Goal: Information Seeking & Learning: Learn about a topic

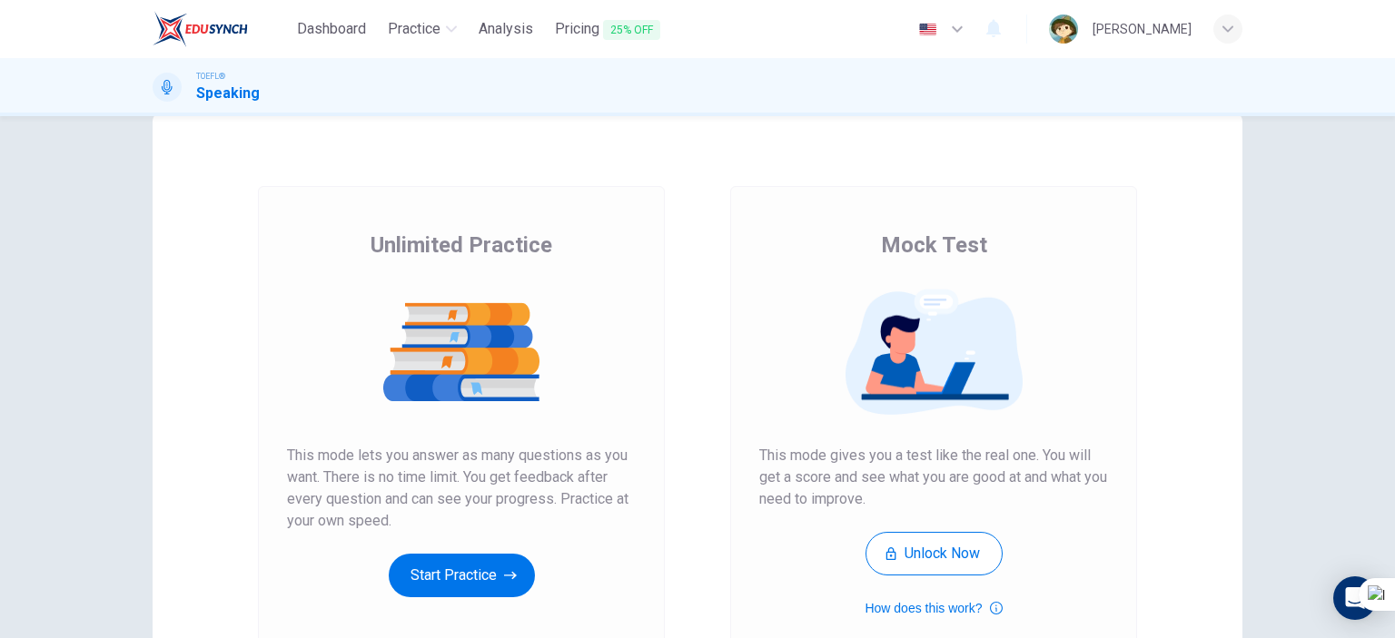
scroll to position [91, 0]
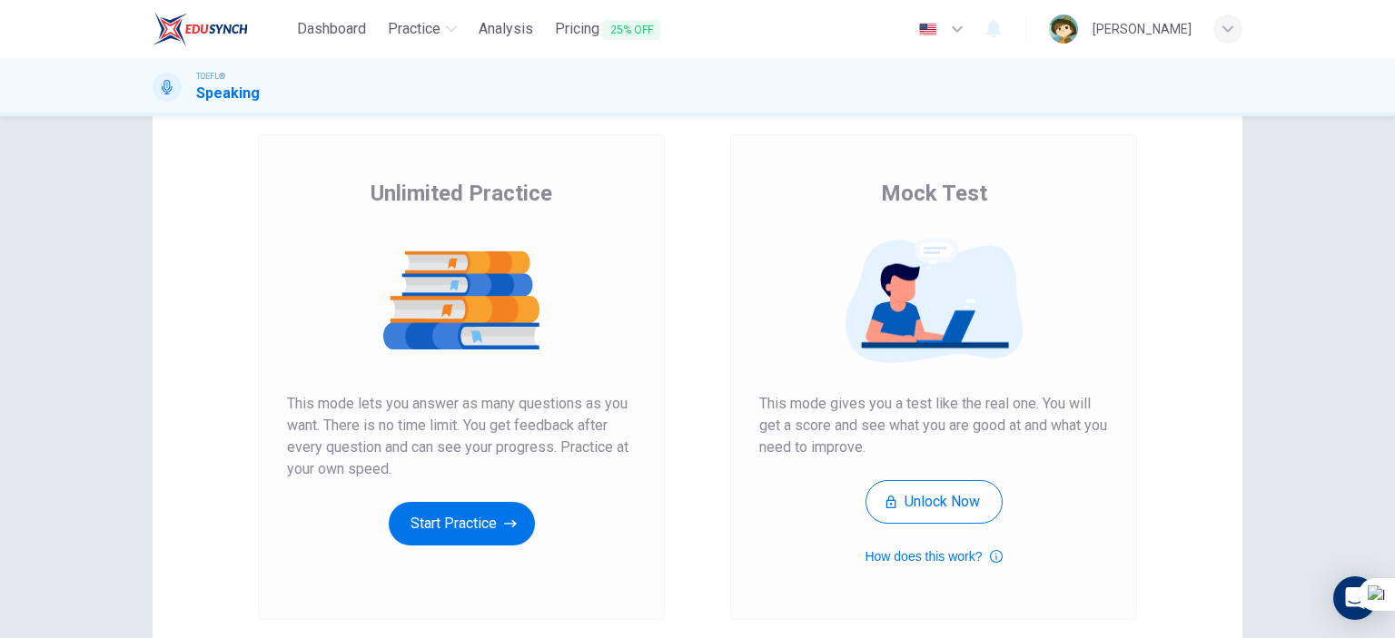
drag, startPoint x: 275, startPoint y: 388, endPoint x: 285, endPoint y: 413, distance: 27.3
click at [320, 435] on div "Unlimited Practice This mode lets you answer as many questions as you want. The…" at bounding box center [461, 377] width 407 height 486
drag, startPoint x: 277, startPoint y: 402, endPoint x: 289, endPoint y: 402, distance: 11.8
click at [310, 421] on div "Unlimited Practice This mode lets you answer as many questions as you want. The…" at bounding box center [461, 377] width 407 height 486
drag, startPoint x: 282, startPoint y: 391, endPoint x: 275, endPoint y: 400, distance: 11.6
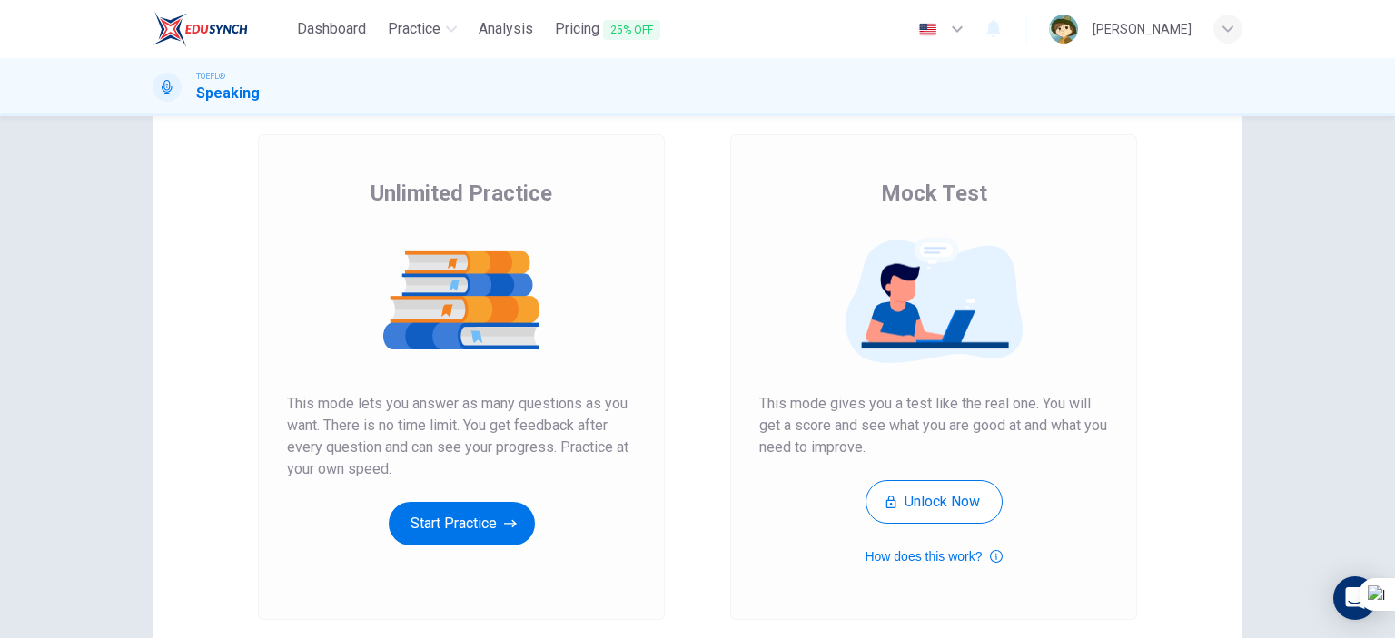
click at [302, 416] on div "Unlimited Practice This mode lets you answer as many questions as you want. The…" at bounding box center [461, 362] width 349 height 367
click at [295, 406] on div "Unlimited Practice This mode lets you answer as many questions as you want. The…" at bounding box center [461, 377] width 407 height 486
drag, startPoint x: 283, startPoint y: 401, endPoint x: 614, endPoint y: 417, distance: 331.0
click at [614, 417] on span "This mode lets you answer as many questions as you want. There is no time limit…" at bounding box center [461, 436] width 349 height 87
drag, startPoint x: 611, startPoint y: 413, endPoint x: 601, endPoint y: 409, distance: 11.0
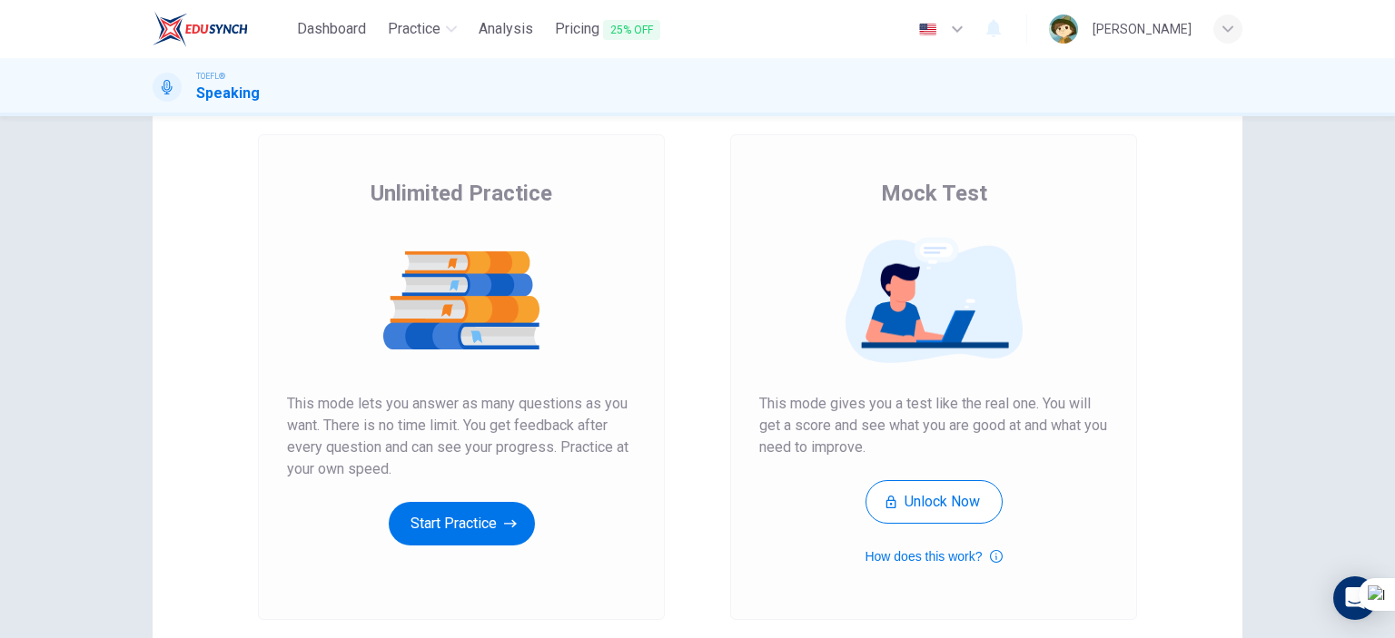
click at [605, 411] on span "This mode lets you answer as many questions as you want. There is no time limit…" at bounding box center [461, 436] width 349 height 87
click at [602, 410] on span "This mode lets you answer as many questions as you want. There is no time limit…" at bounding box center [461, 436] width 349 height 87
drag, startPoint x: 599, startPoint y: 408, endPoint x: 581, endPoint y: 396, distance: 21.7
click at [584, 399] on span "This mode lets you answer as many questions as you want. There is no time limit…" at bounding box center [461, 436] width 349 height 87
click at [581, 396] on span "This mode lets you answer as many questions as you want. There is no time limit…" at bounding box center [461, 436] width 349 height 87
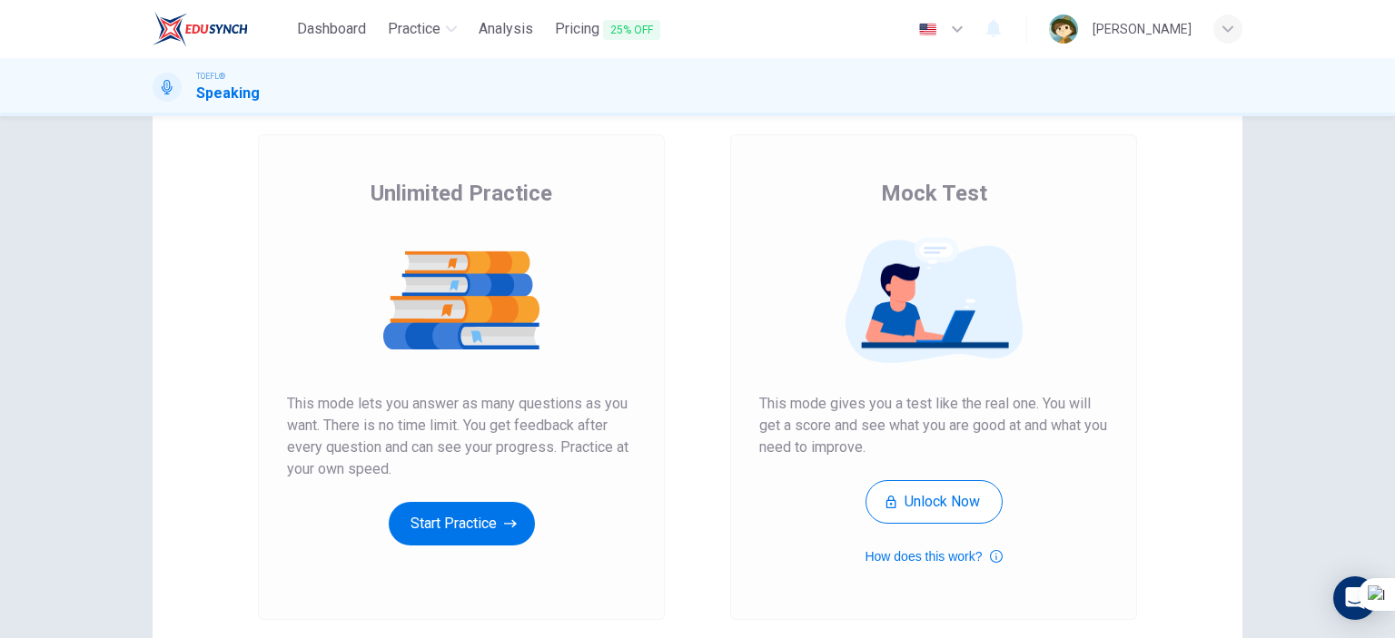
click at [581, 396] on span "This mode lets you answer as many questions as you want. There is no time limit…" at bounding box center [461, 436] width 349 height 87
click at [510, 511] on div "Unlimited Practice This mode lets you answer as many questions as you want. The…" at bounding box center [461, 362] width 349 height 367
click at [480, 500] on div "Unlimited Practice This mode lets you answer as many questions as you want. The…" at bounding box center [461, 362] width 349 height 367
click at [479, 508] on button "Start Practice" at bounding box center [462, 524] width 146 height 44
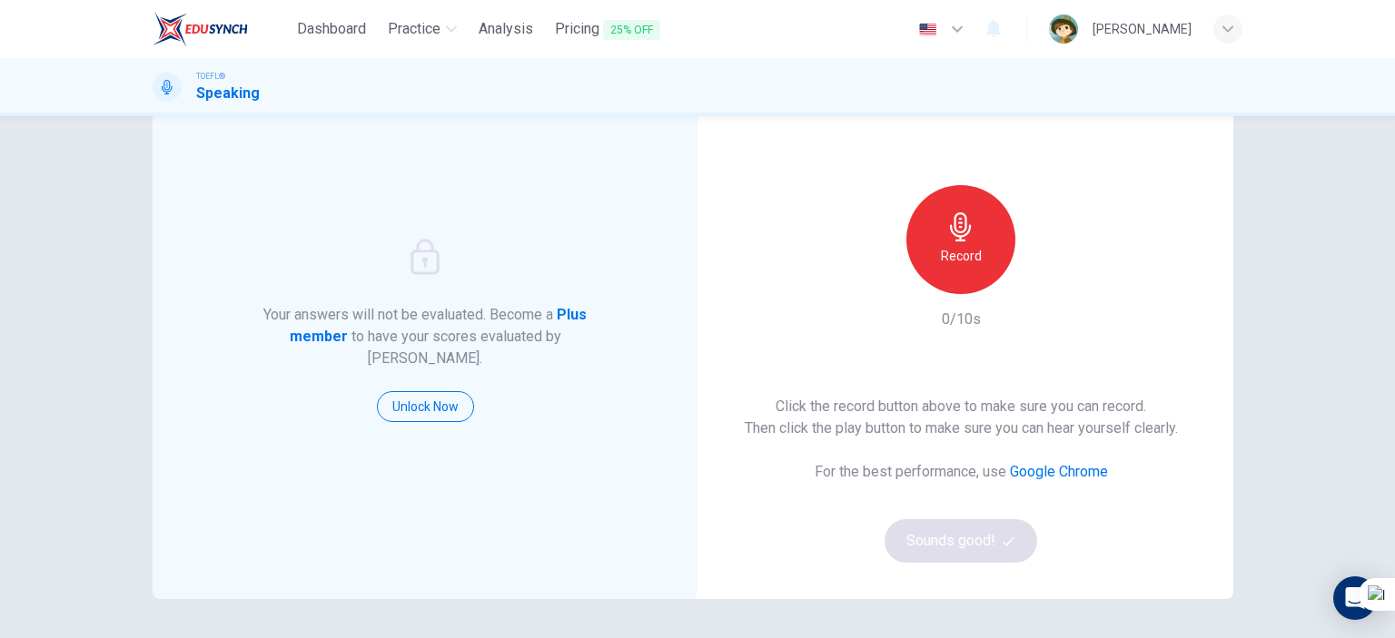
drag, startPoint x: 748, startPoint y: 410, endPoint x: 888, endPoint y: 428, distance: 141.0
click at [922, 435] on h6 "Click the record button above to make sure you can record. Then click the play …" at bounding box center [961, 418] width 433 height 44
click at [963, 261] on h6 "Record" at bounding box center [961, 256] width 41 height 22
click at [963, 261] on h6 "Stop" at bounding box center [960, 256] width 27 height 22
click at [1039, 275] on icon "button" at bounding box center [1044, 280] width 18 height 18
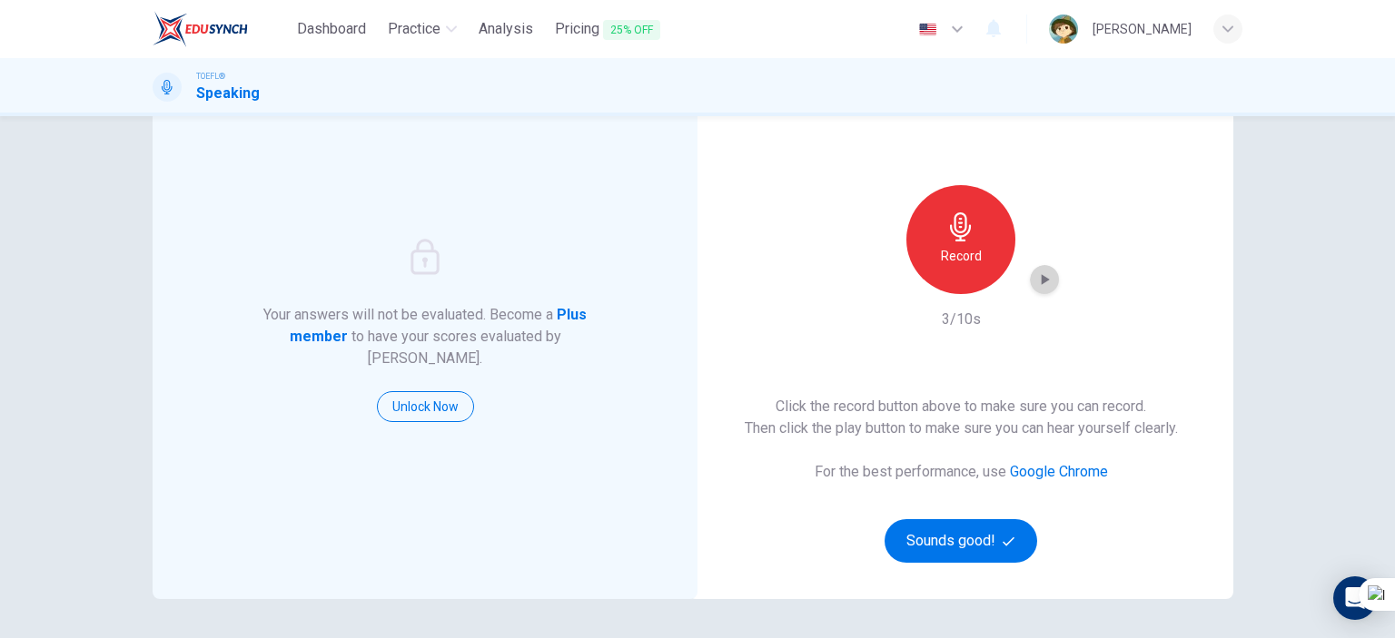
click at [1039, 275] on icon "button" at bounding box center [1044, 280] width 18 height 18
click at [950, 537] on button "Sounds good!" at bounding box center [961, 541] width 153 height 44
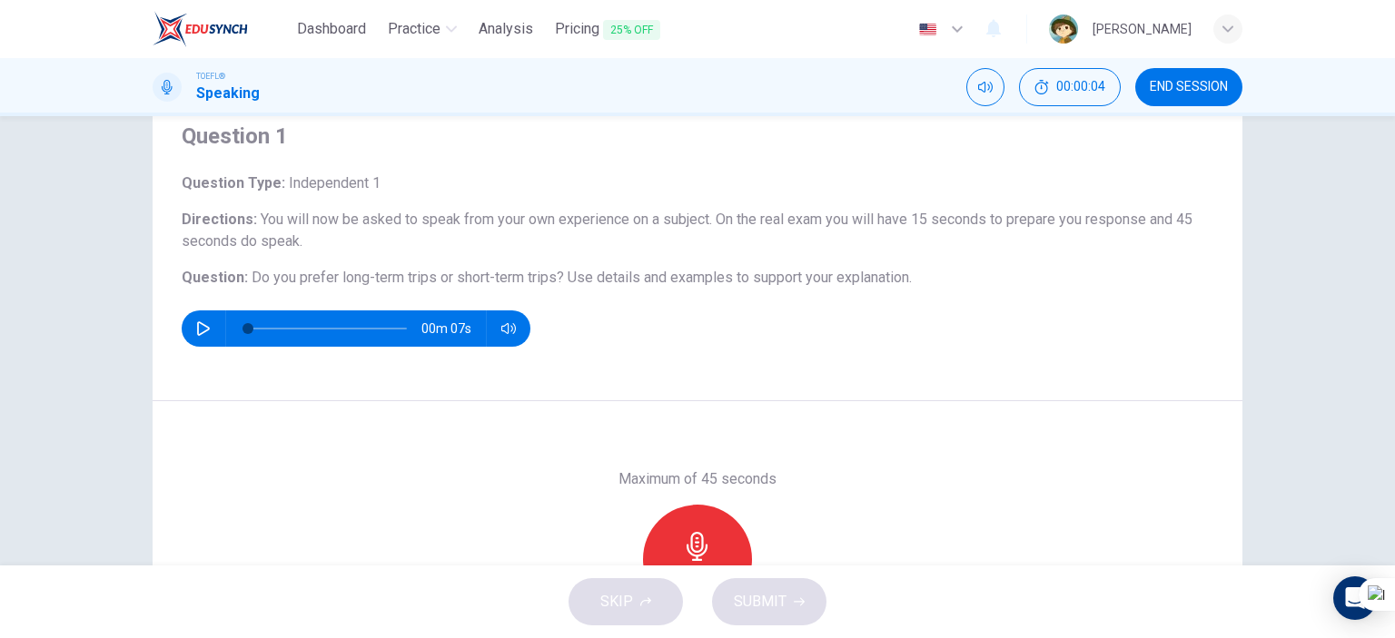
scroll to position [0, 0]
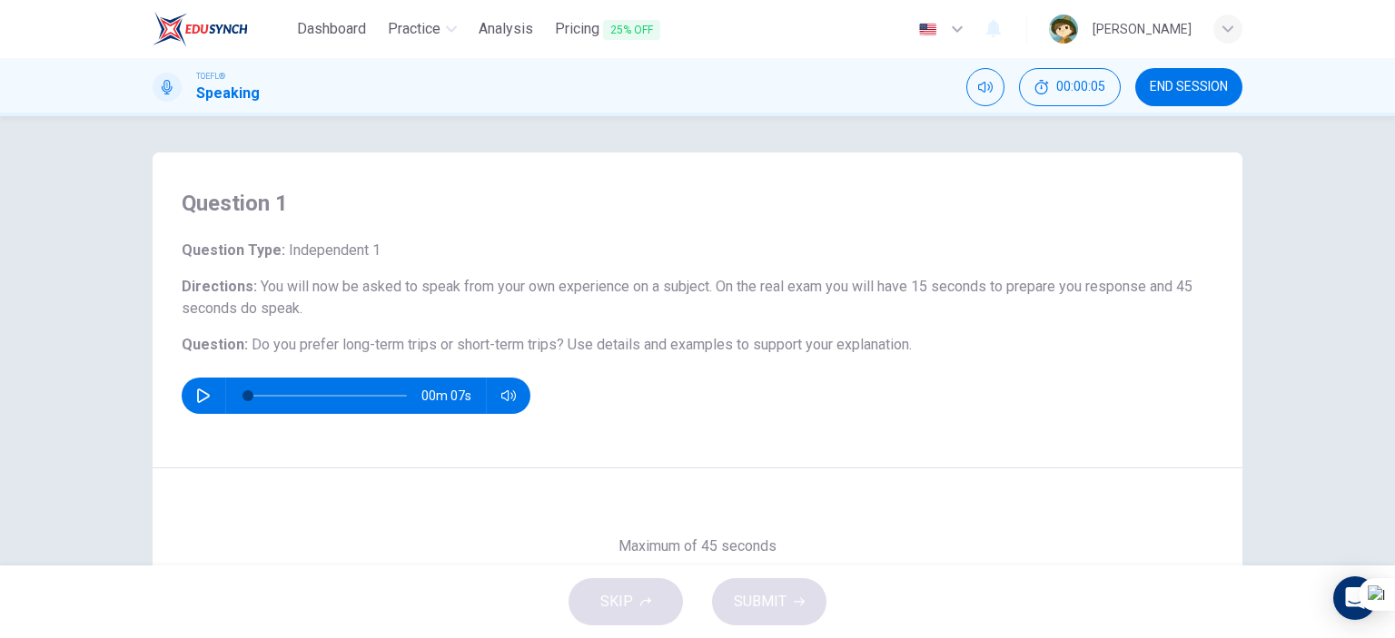
click at [196, 389] on icon "button" at bounding box center [203, 396] width 15 height 15
type input "0"
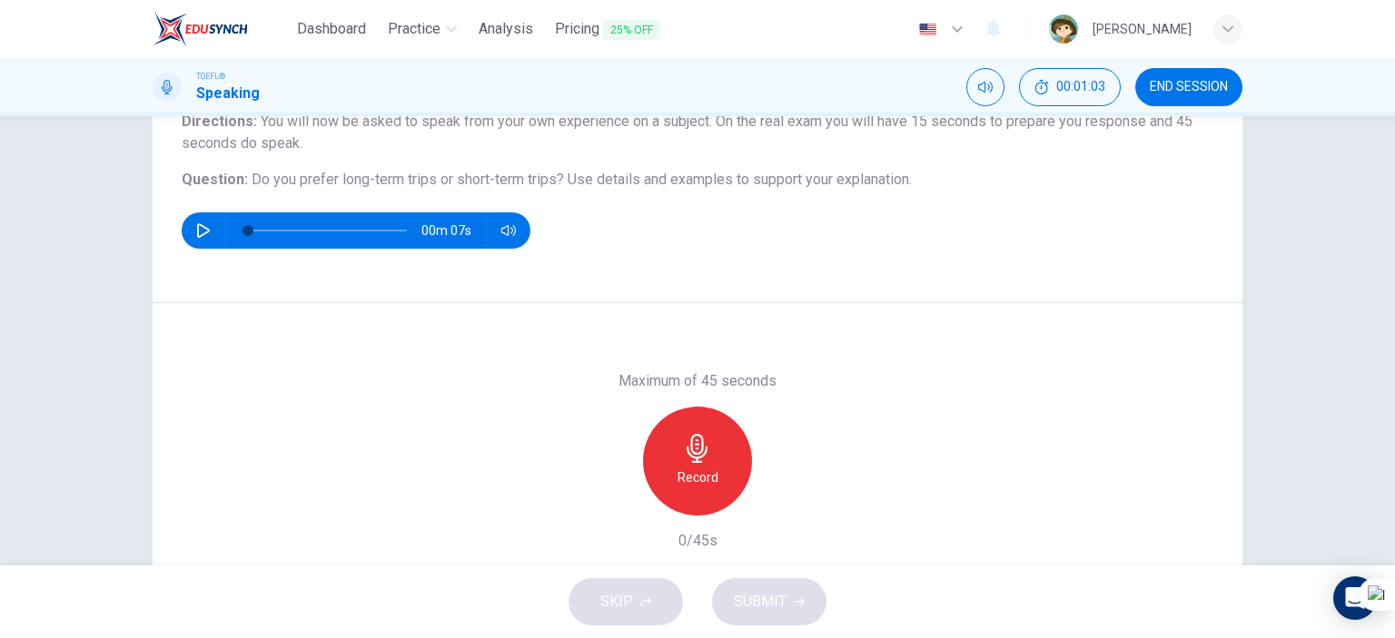
scroll to position [163, 0]
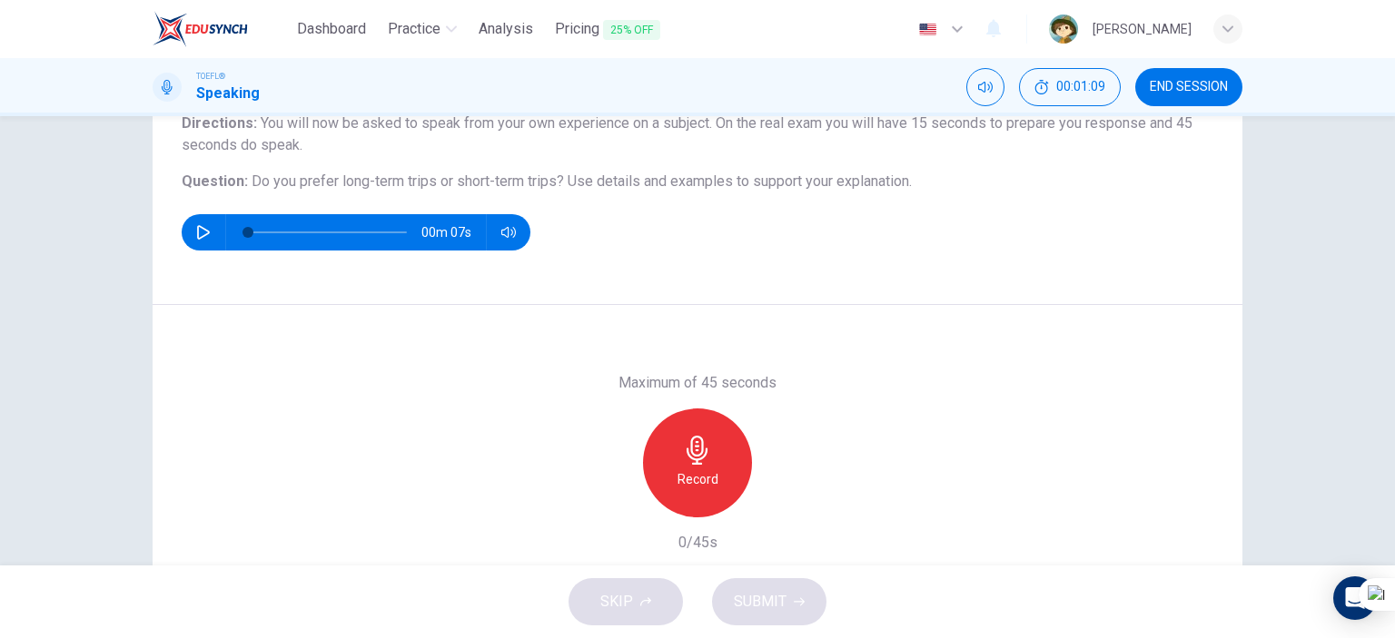
click at [737, 455] on div "Record" at bounding box center [697, 463] width 109 height 109
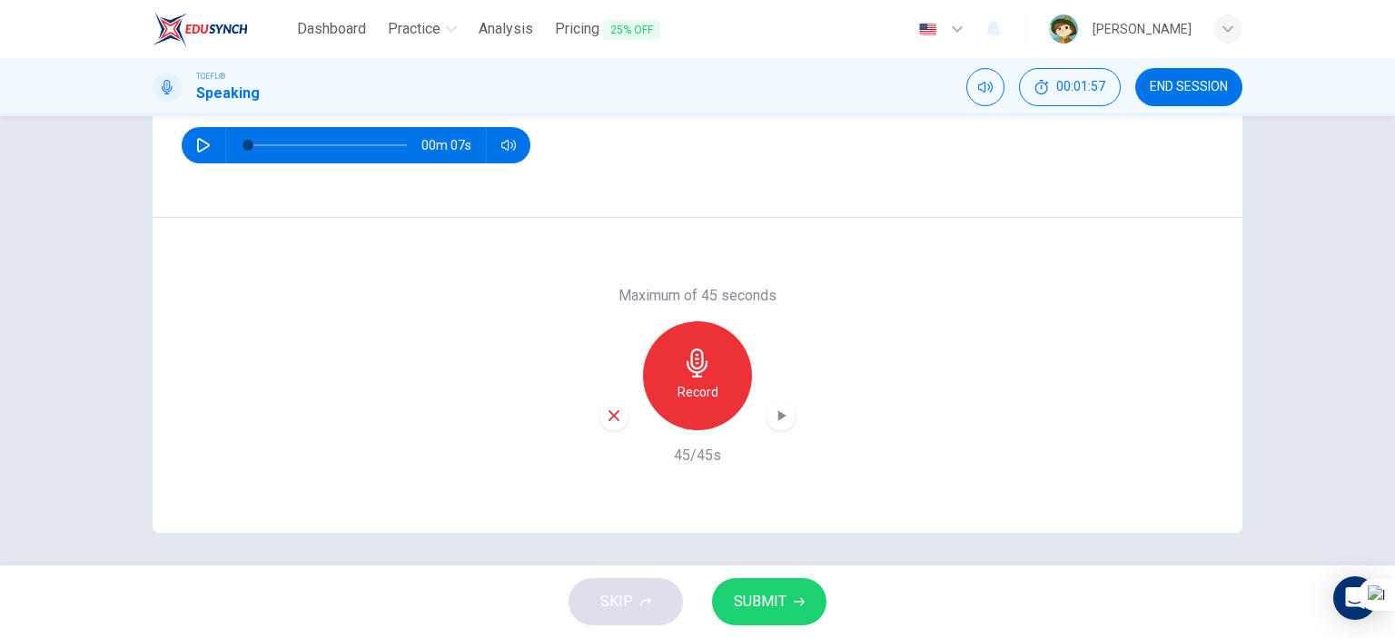
scroll to position [254, 0]
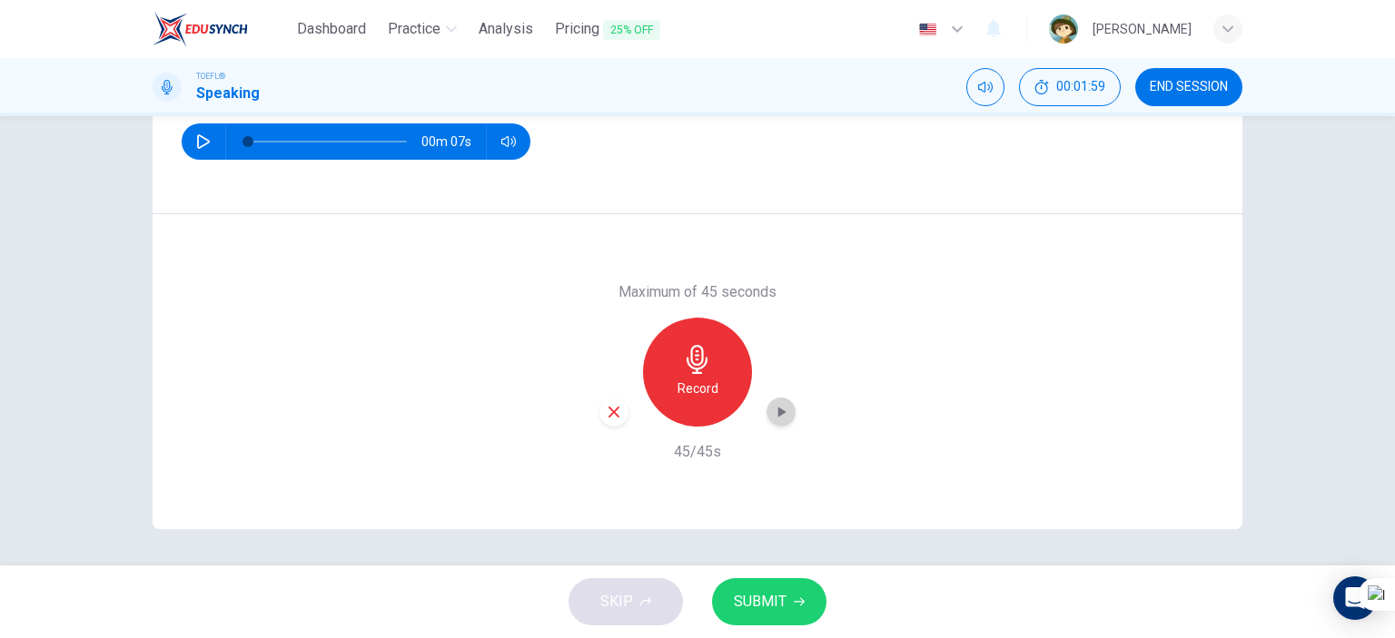
click at [772, 411] on icon "button" at bounding box center [781, 412] width 18 height 18
click at [799, 598] on icon "button" at bounding box center [799, 602] width 11 height 8
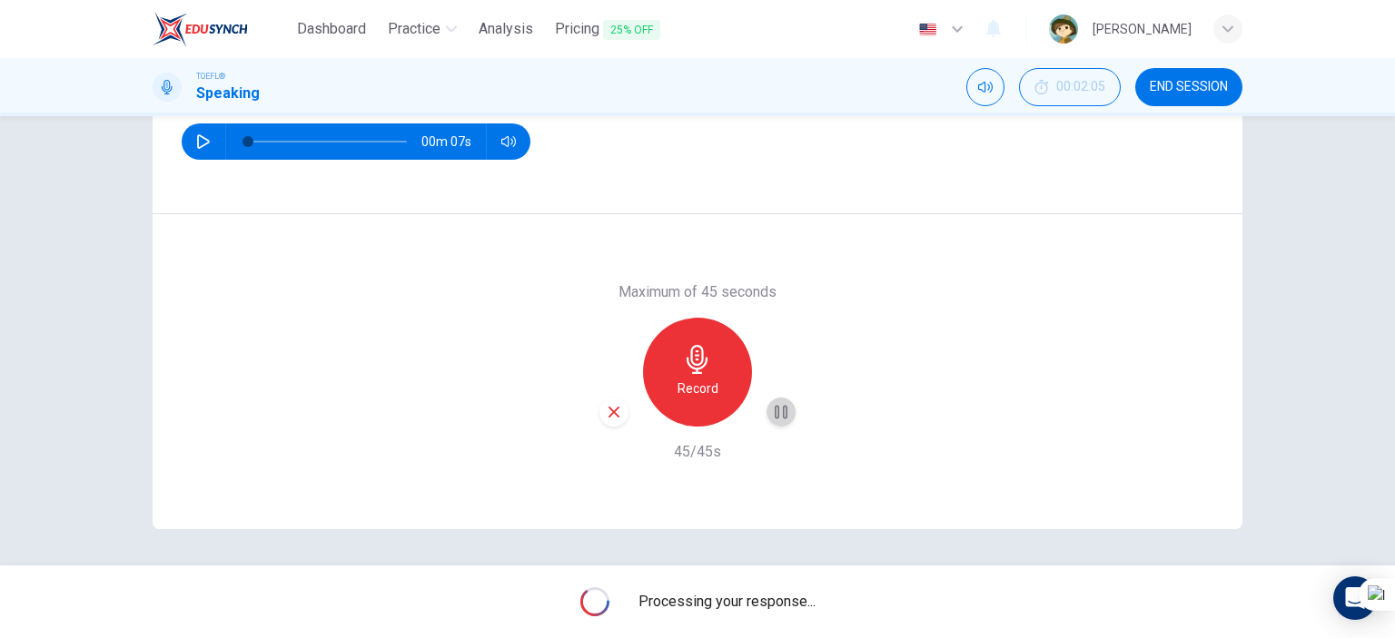
click at [781, 410] on icon "button" at bounding box center [781, 412] width 13 height 14
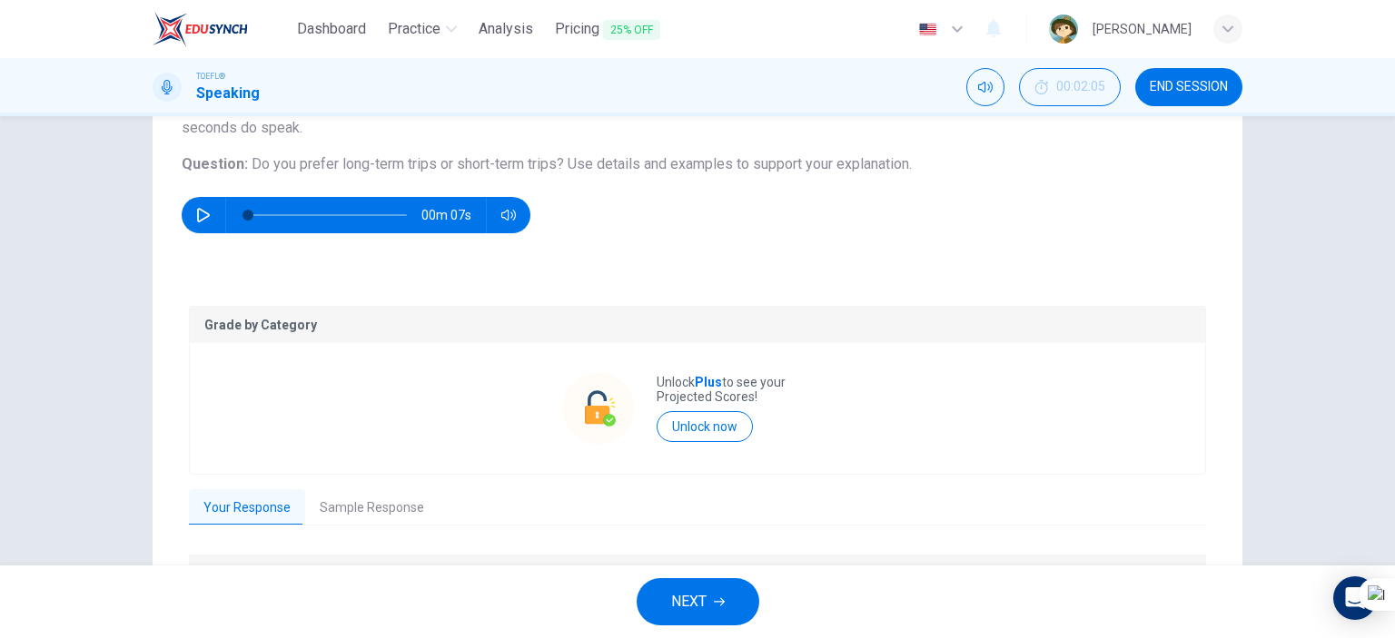
scroll to position [309, 0]
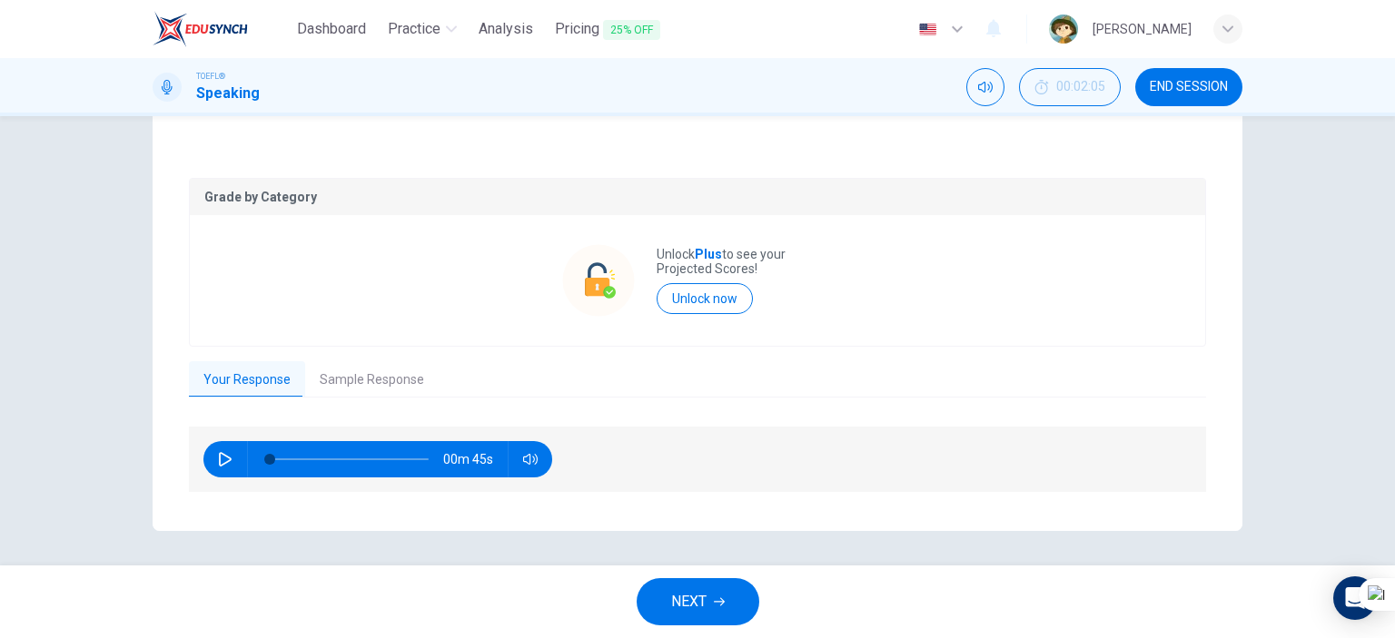
click at [412, 370] on button "Sample Response" at bounding box center [372, 380] width 134 height 38
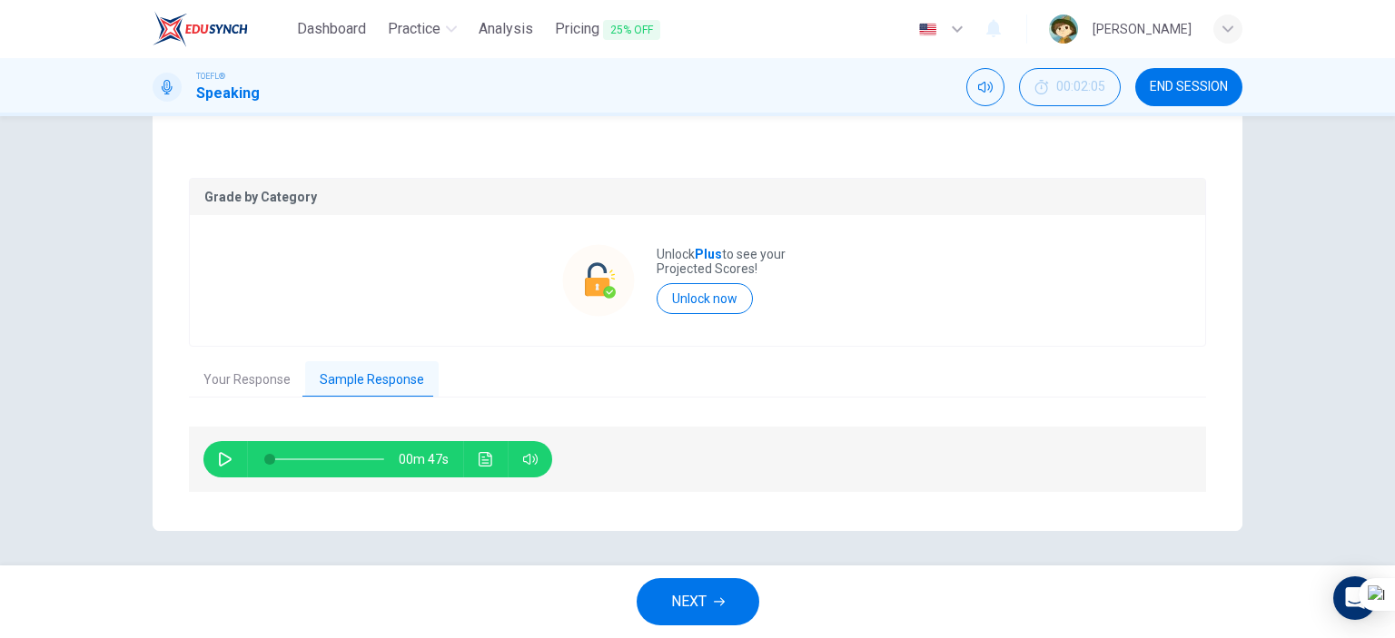
click at [264, 377] on button "Your Response" at bounding box center [247, 380] width 116 height 38
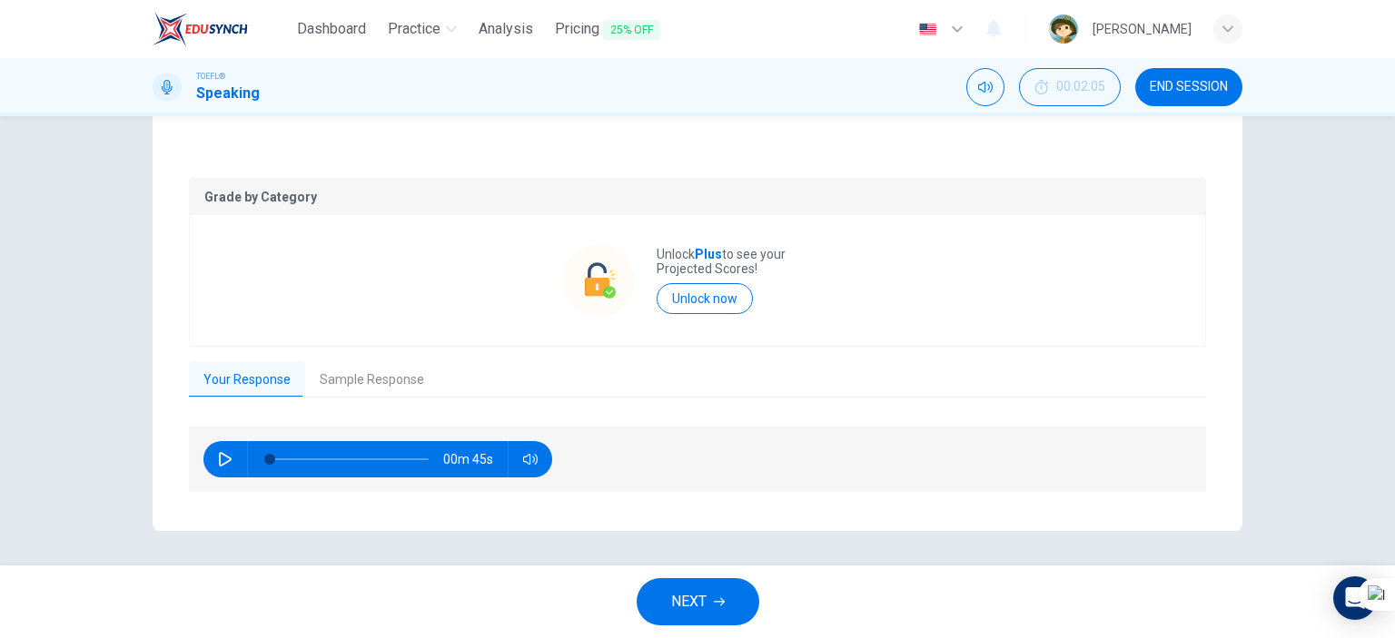
click at [223, 460] on icon "button" at bounding box center [225, 459] width 13 height 15
click at [344, 390] on button "Sample Response" at bounding box center [372, 380] width 134 height 38
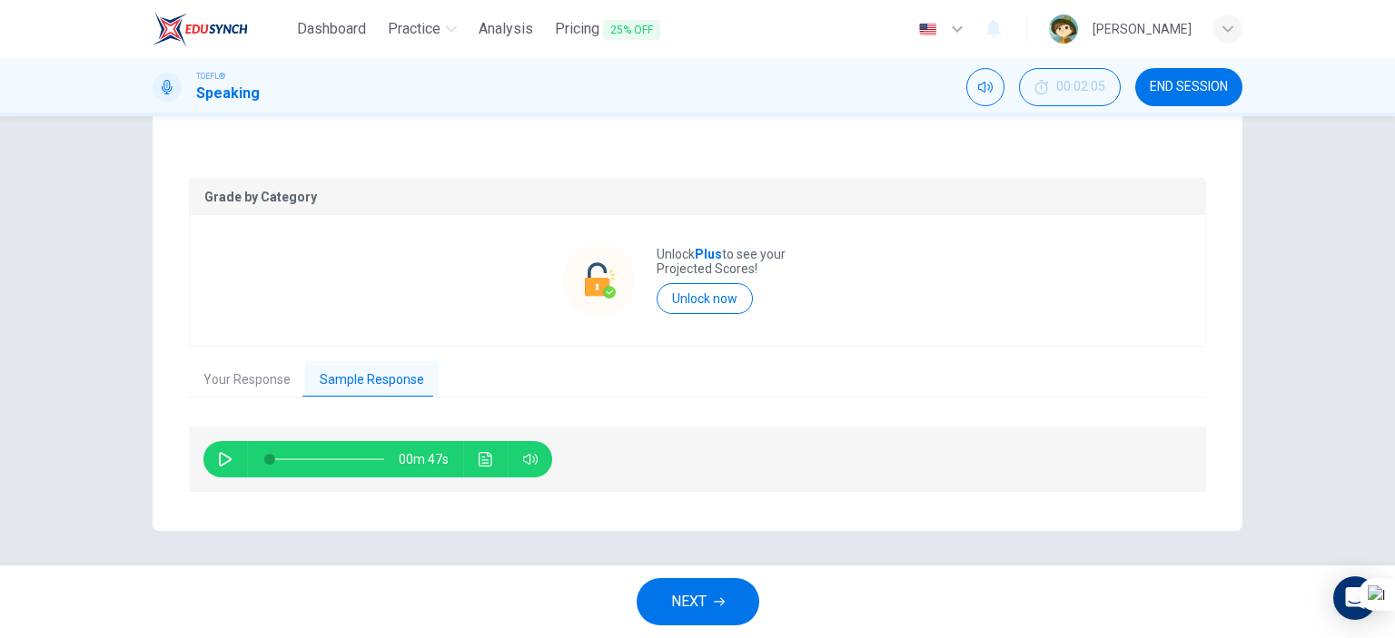
type input "7"
click at [224, 461] on icon "button" at bounding box center [225, 459] width 15 height 15
type input "0"
type input "9"
type input "2"
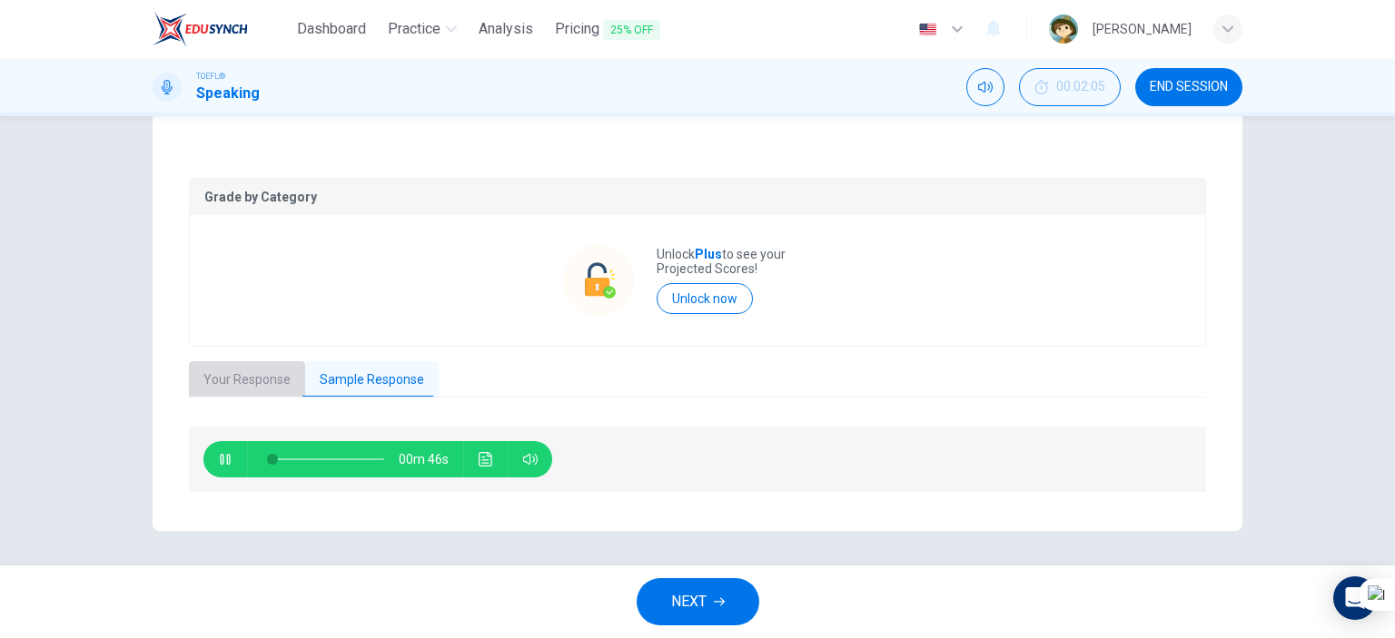
click at [262, 391] on button "Your Response" at bounding box center [247, 380] width 116 height 38
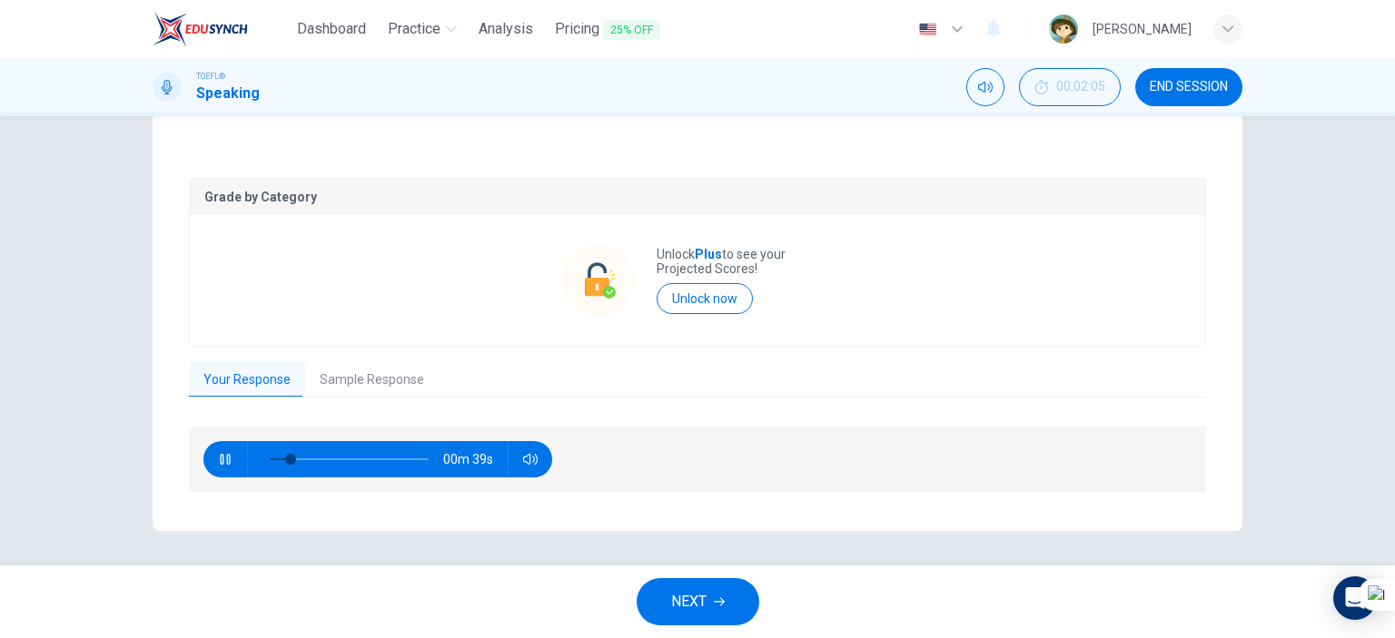
drag, startPoint x: 223, startPoint y: 454, endPoint x: 255, endPoint y: 442, distance: 33.9
click at [224, 454] on icon "button" at bounding box center [225, 459] width 15 height 15
type input "13"
click at [342, 398] on div "Grade by Category Unlock Plus to see your Projected Scores! Unlock now Your Res…" at bounding box center [697, 336] width 1017 height 317
click at [355, 391] on button "Sample Response" at bounding box center [372, 380] width 134 height 38
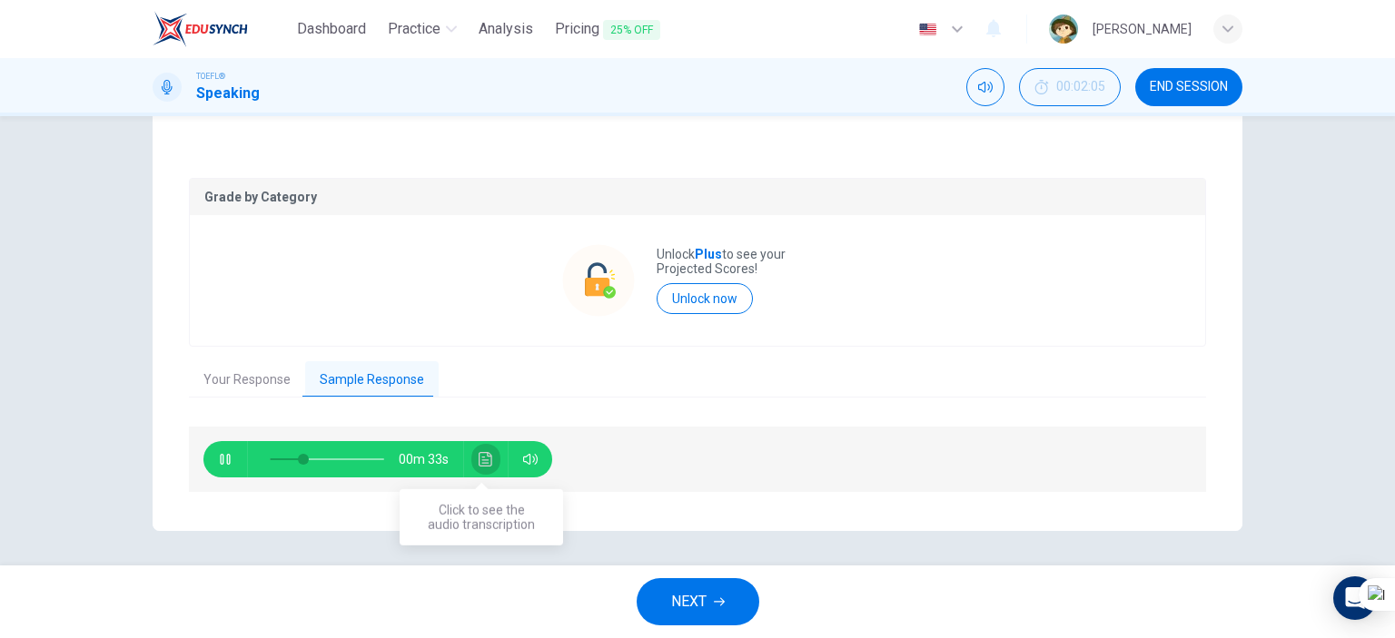
click at [479, 453] on icon "Click to see the audio transcription" at bounding box center [486, 459] width 15 height 15
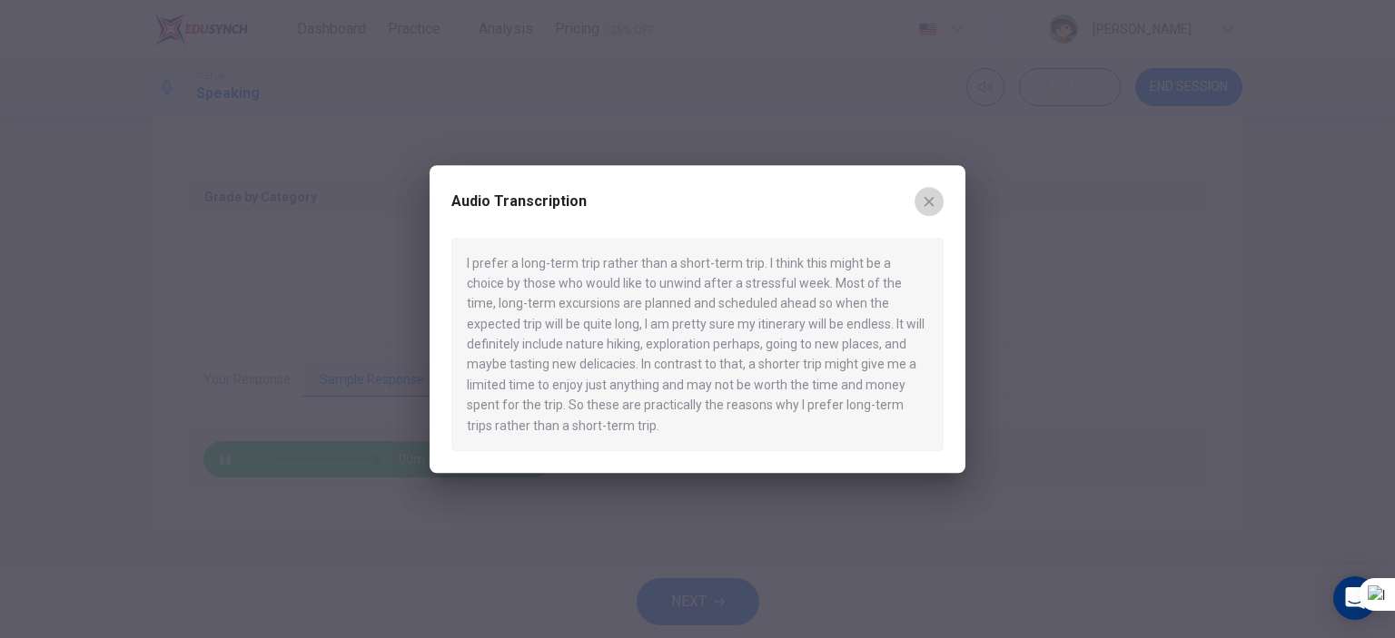
click at [931, 205] on icon "button" at bounding box center [929, 201] width 15 height 15
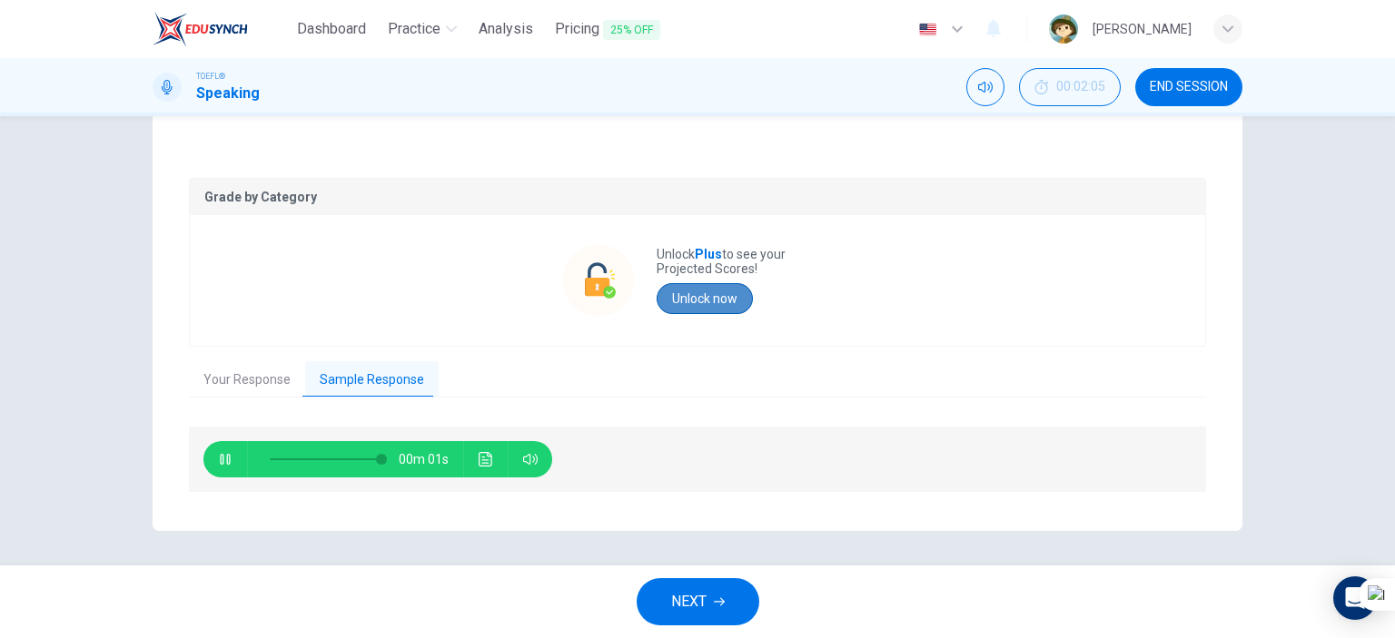
click at [676, 290] on button "Unlock now" at bounding box center [705, 298] width 96 height 31
type input "0"
click at [282, 378] on button "Your Response" at bounding box center [247, 380] width 116 height 38
type input "13"
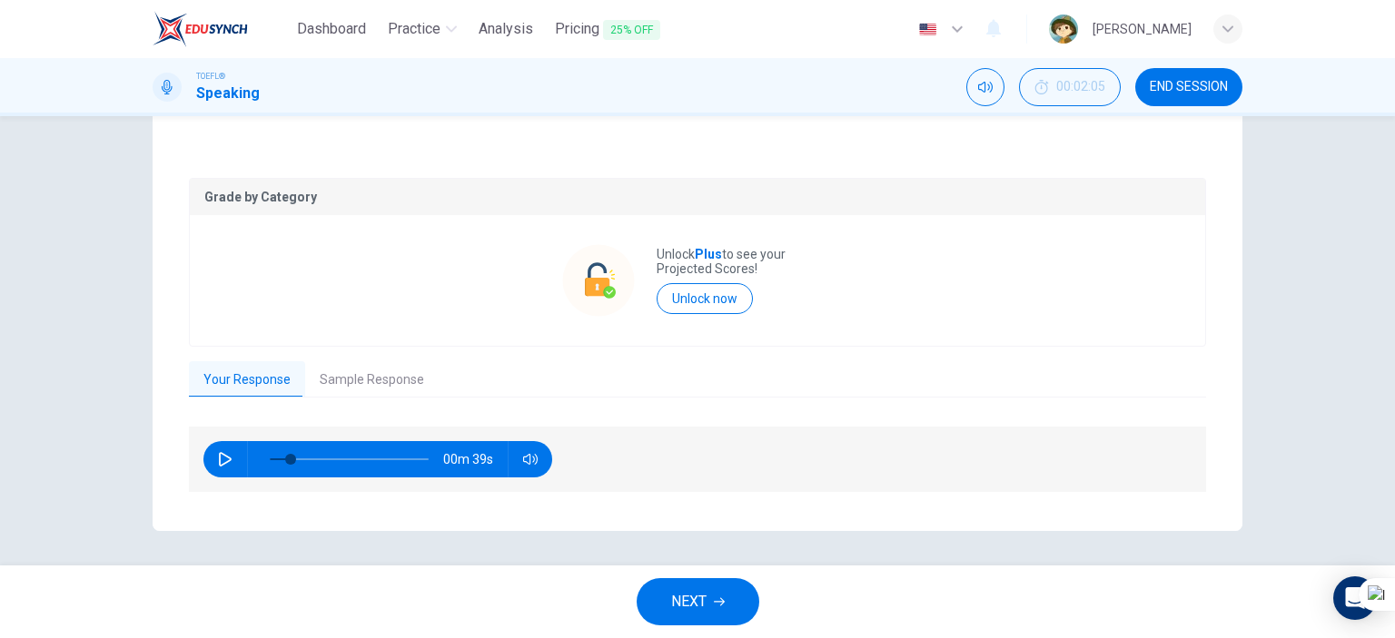
click at [691, 285] on button "Unlock now" at bounding box center [705, 298] width 96 height 31
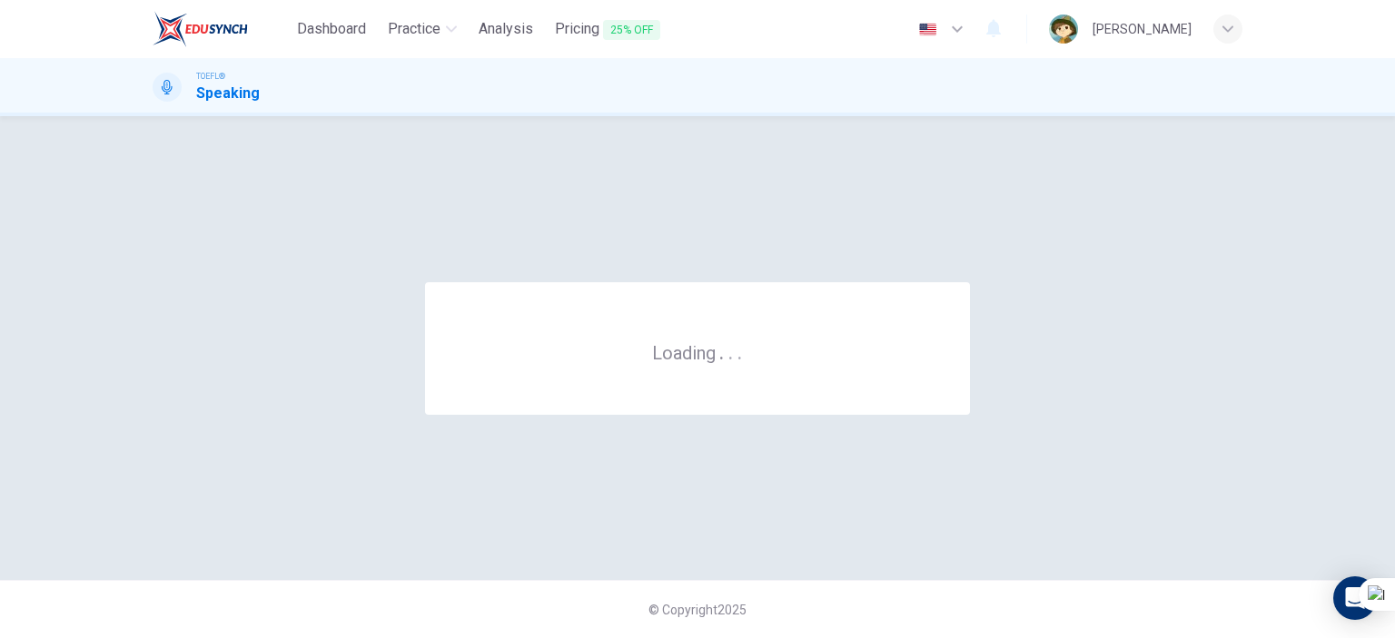
scroll to position [0, 0]
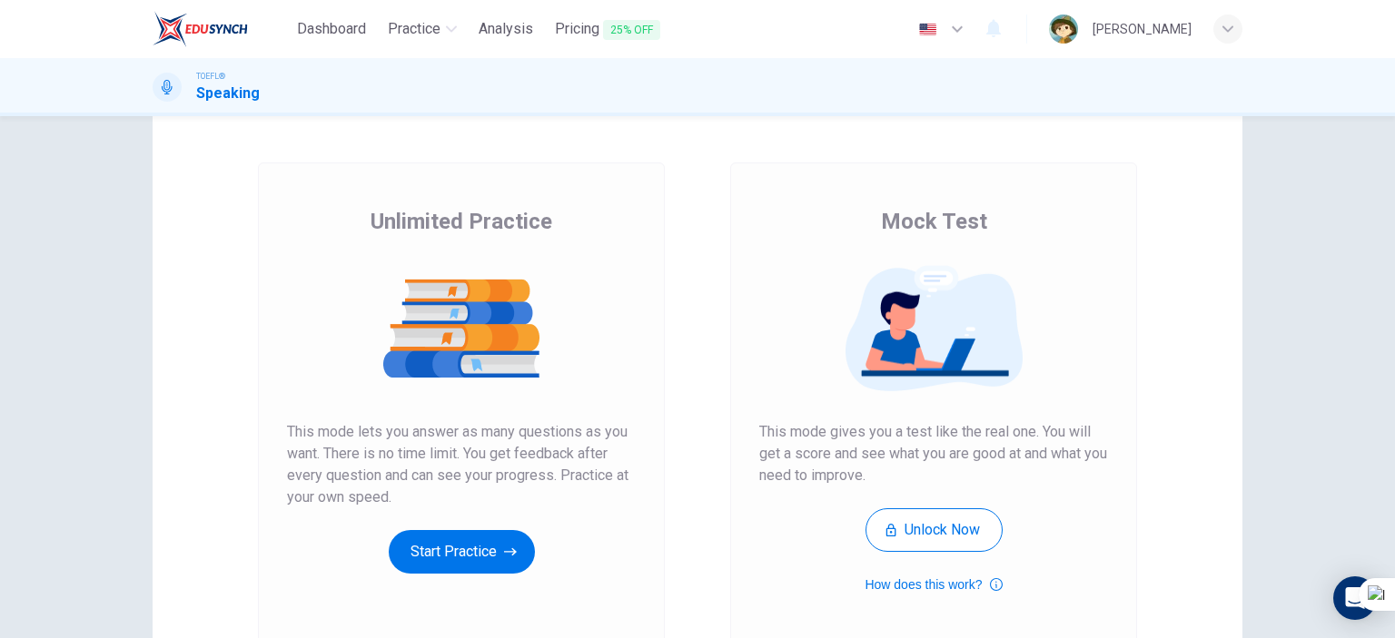
scroll to position [182, 0]
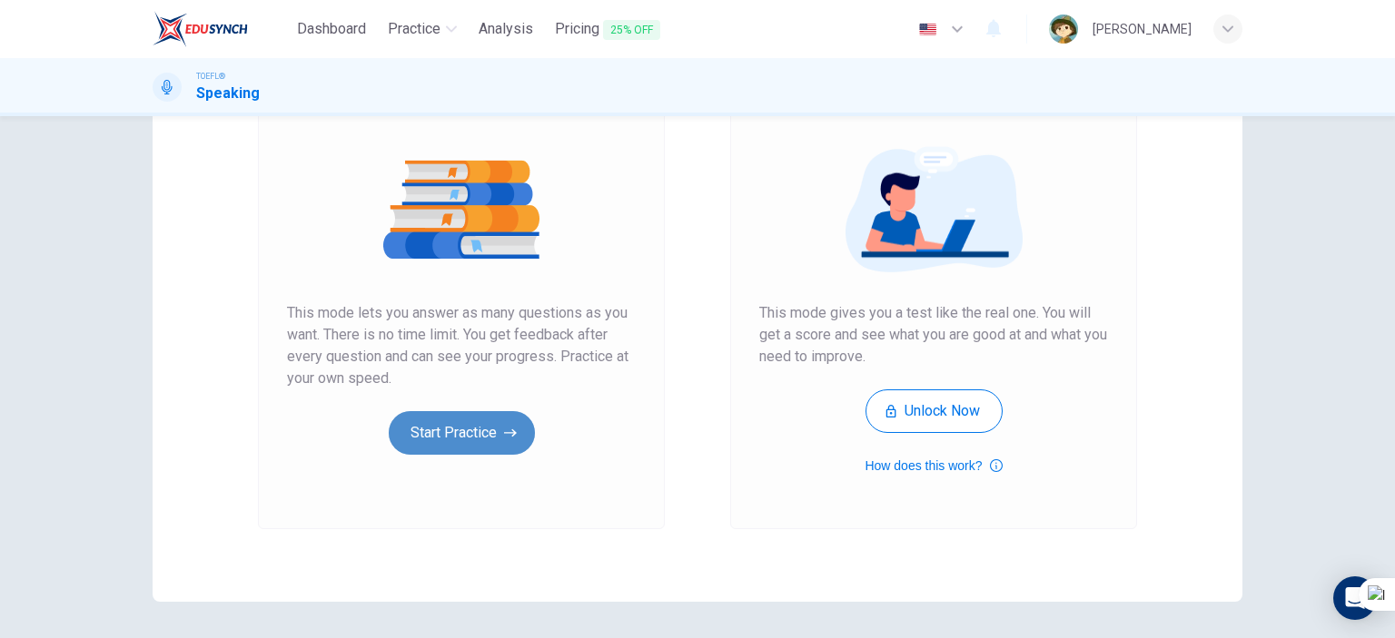
click at [513, 424] on button "Start Practice" at bounding box center [462, 433] width 146 height 44
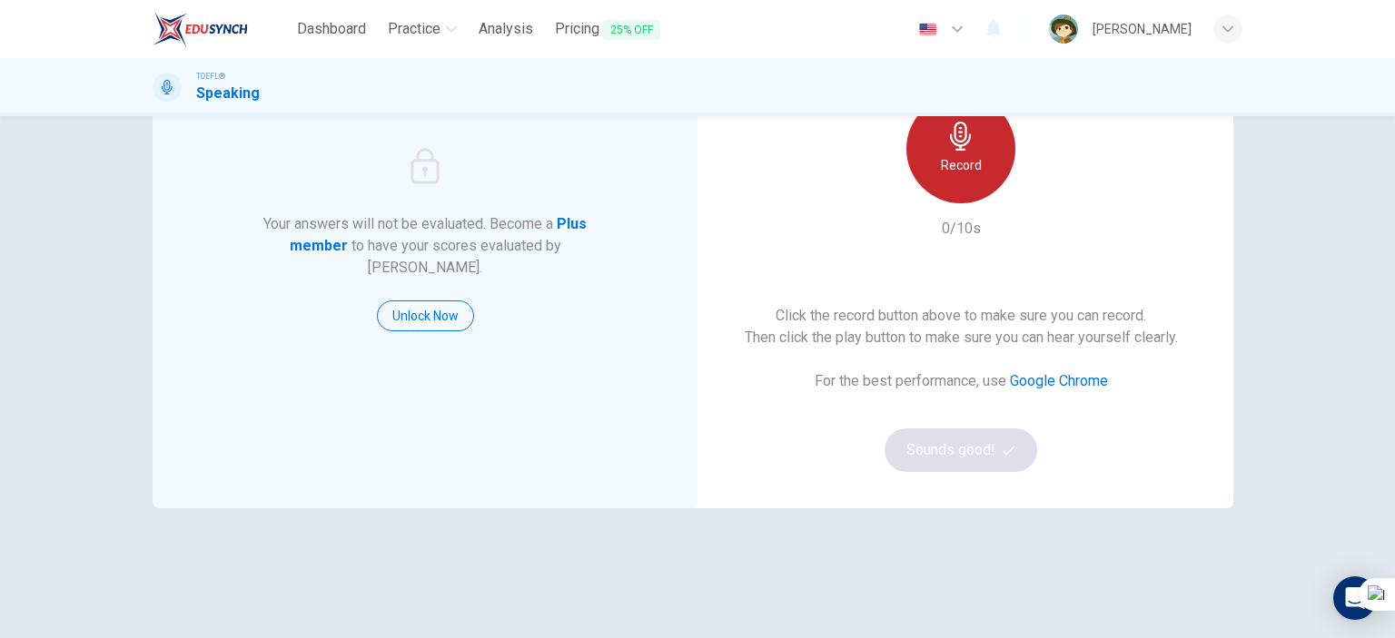
click at [970, 194] on div "Record" at bounding box center [960, 148] width 109 height 109
click at [957, 175] on h6 "Stop" at bounding box center [960, 165] width 27 height 22
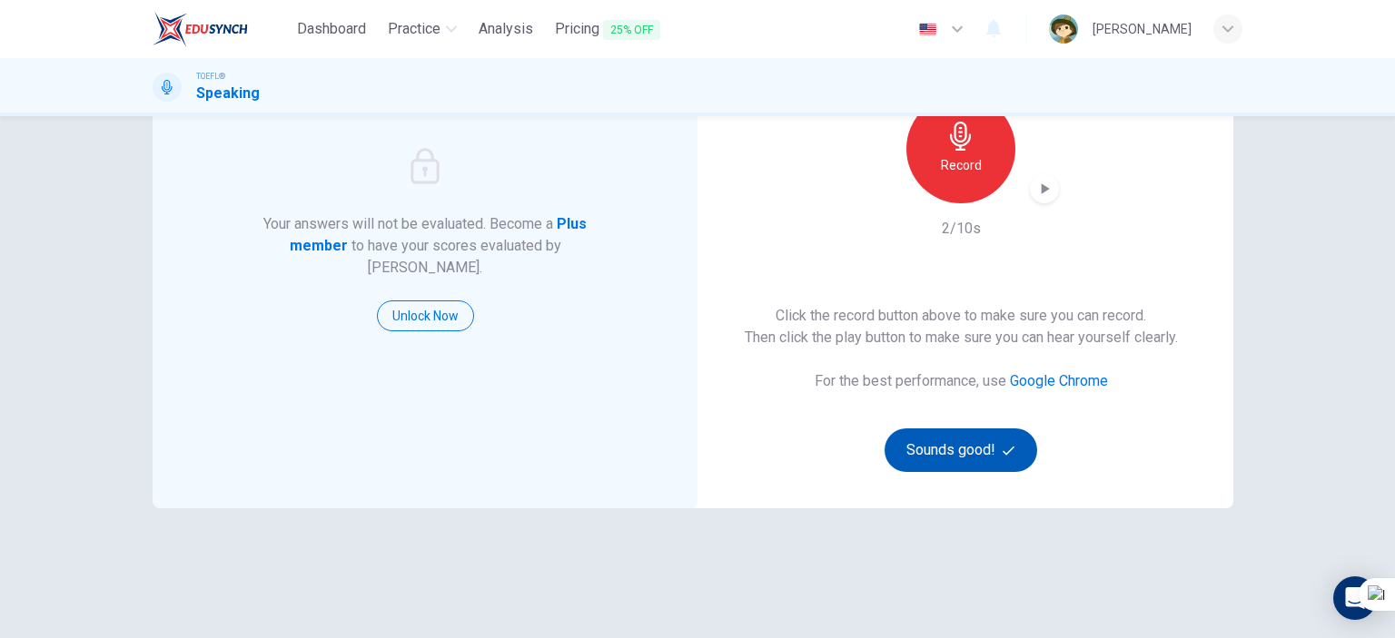
click at [993, 445] on button "Sounds good!" at bounding box center [961, 451] width 153 height 44
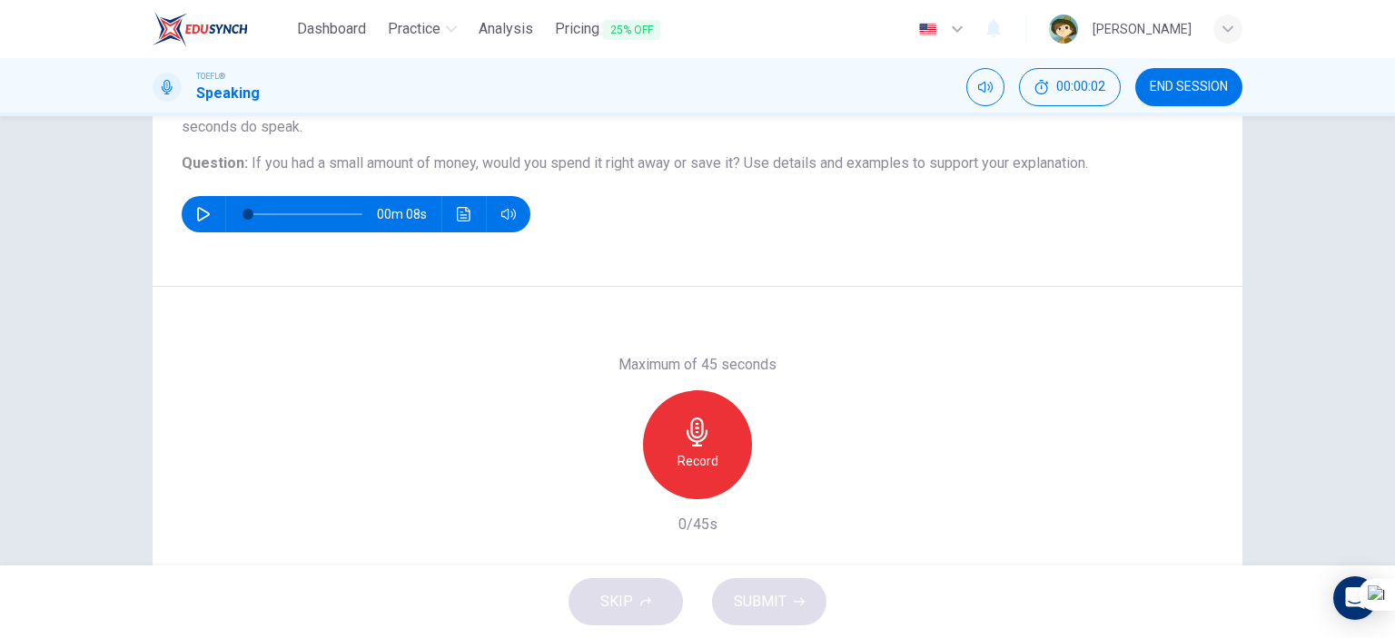
scroll to position [91, 0]
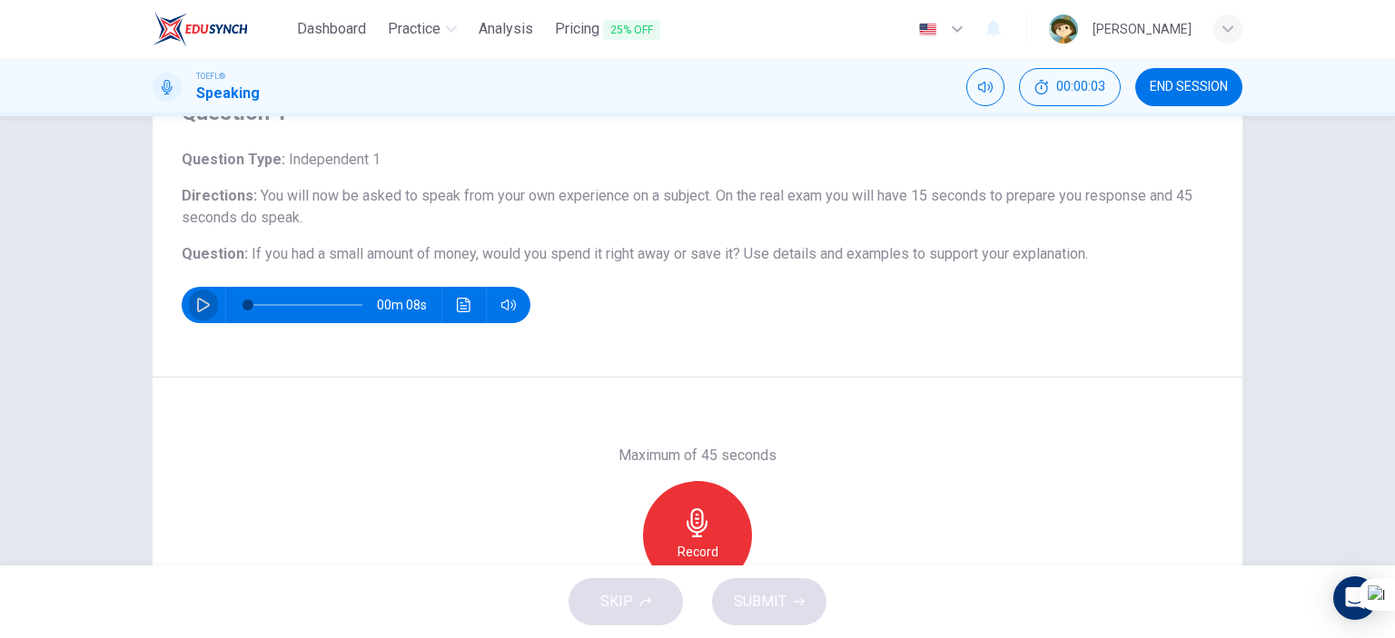
click at [197, 304] on icon "button" at bounding box center [203, 305] width 15 height 15
type input "0"
click at [723, 503] on div "Record" at bounding box center [697, 535] width 109 height 109
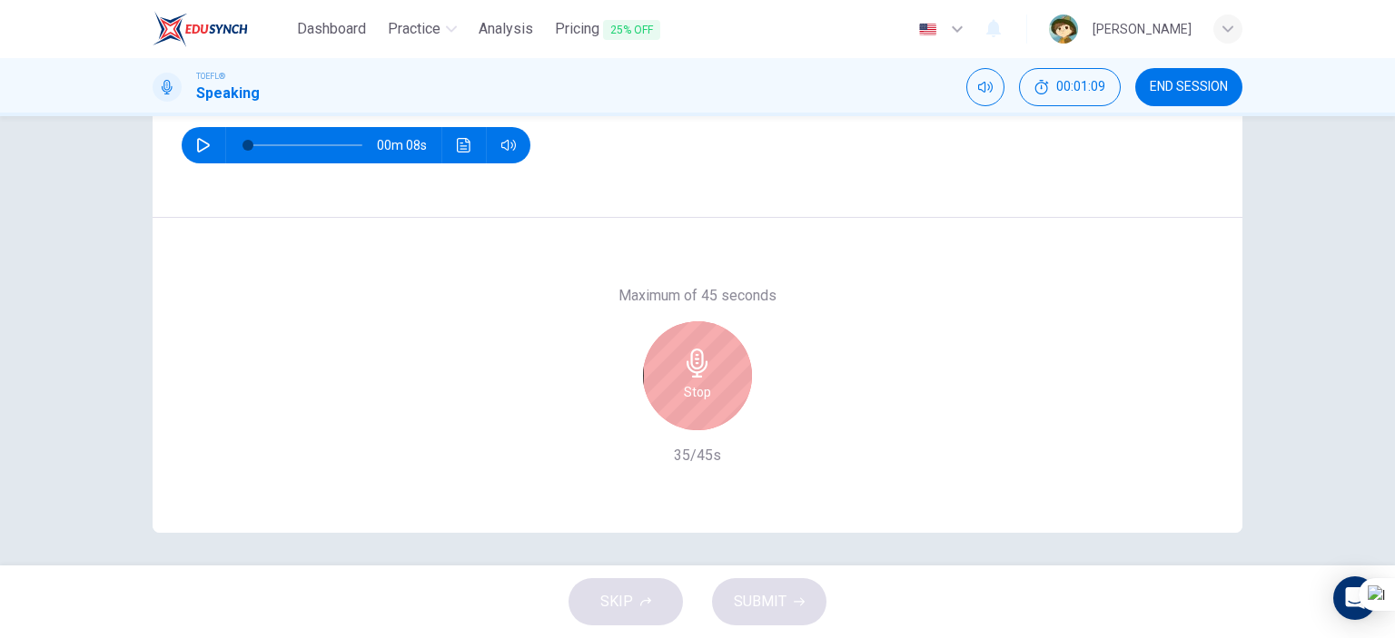
scroll to position [254, 0]
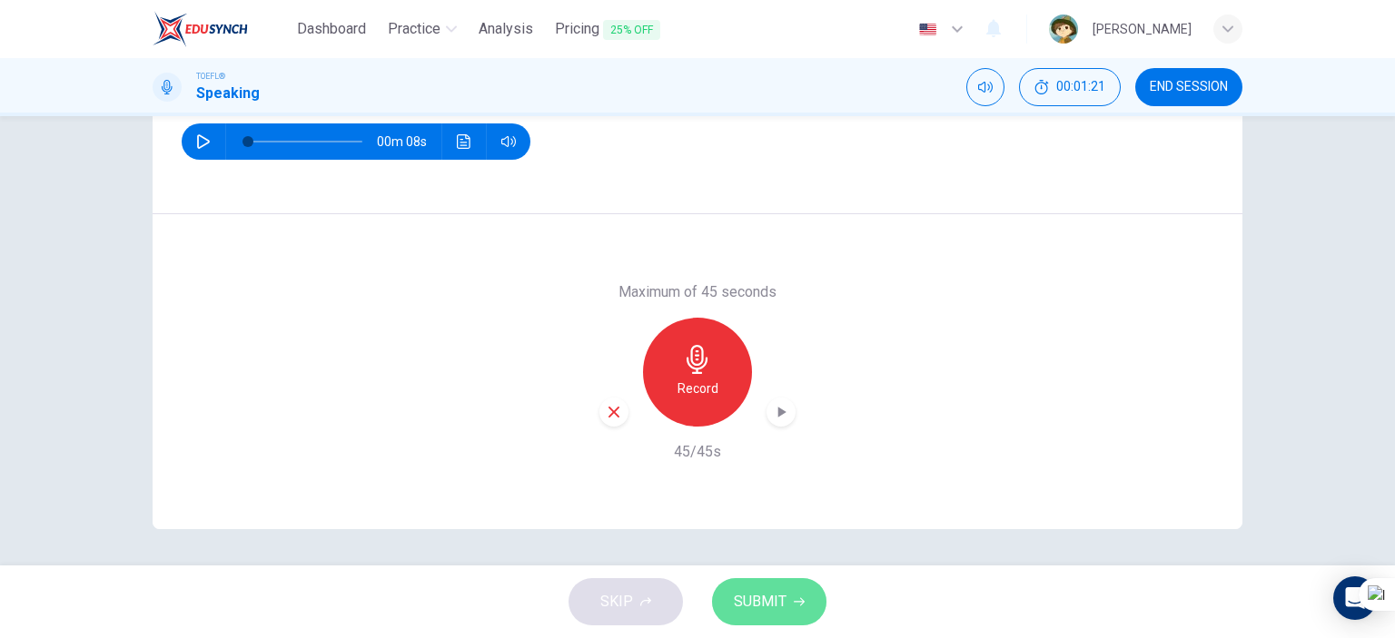
click at [777, 606] on span "SUBMIT" at bounding box center [760, 601] width 53 height 25
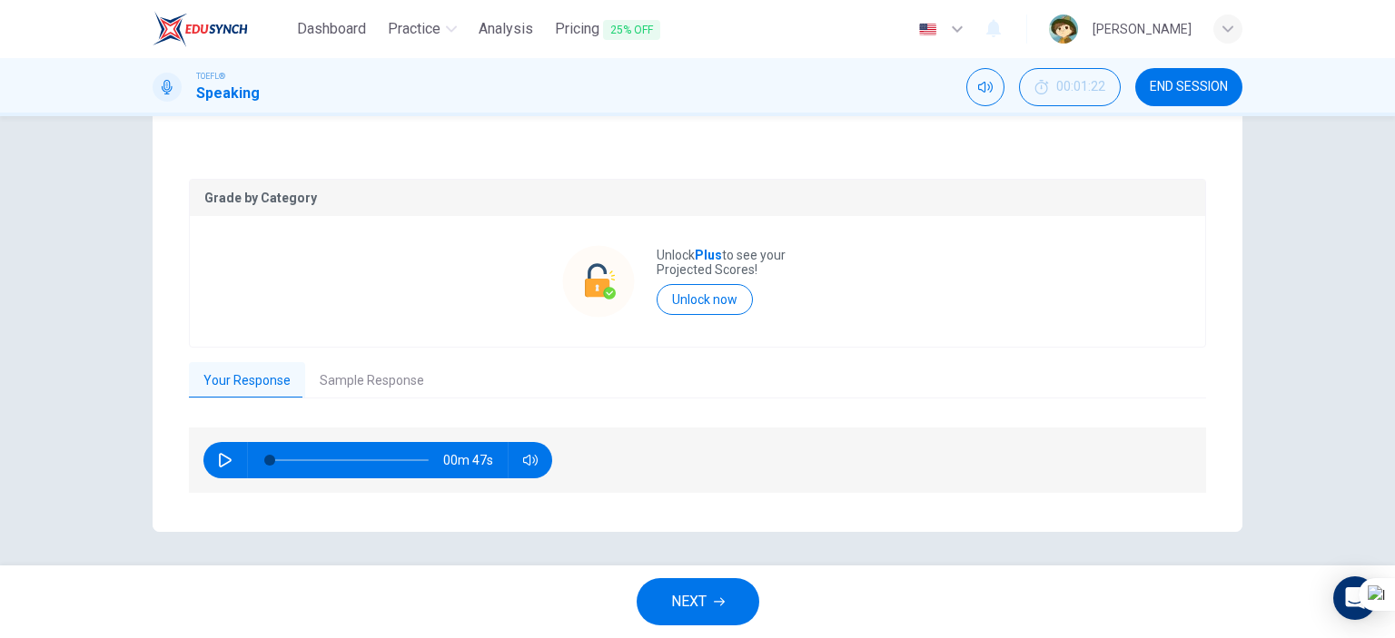
scroll to position [309, 0]
click at [738, 599] on button "NEXT" at bounding box center [698, 602] width 123 height 47
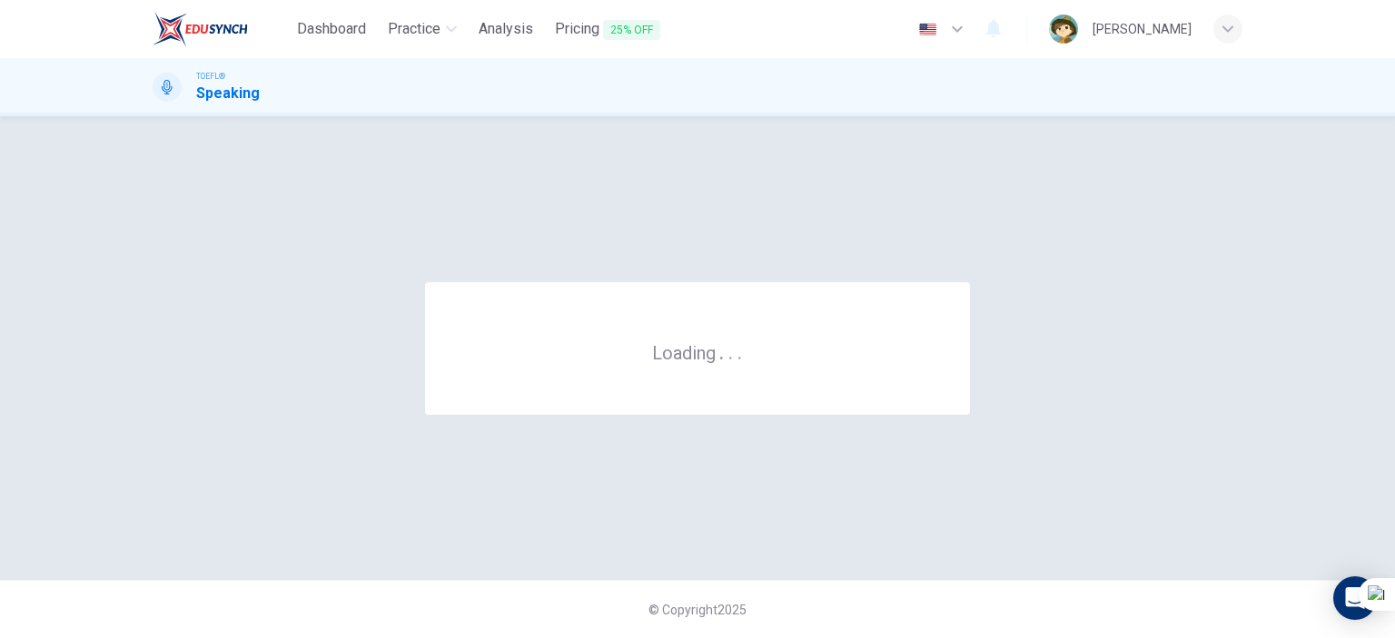
scroll to position [0, 0]
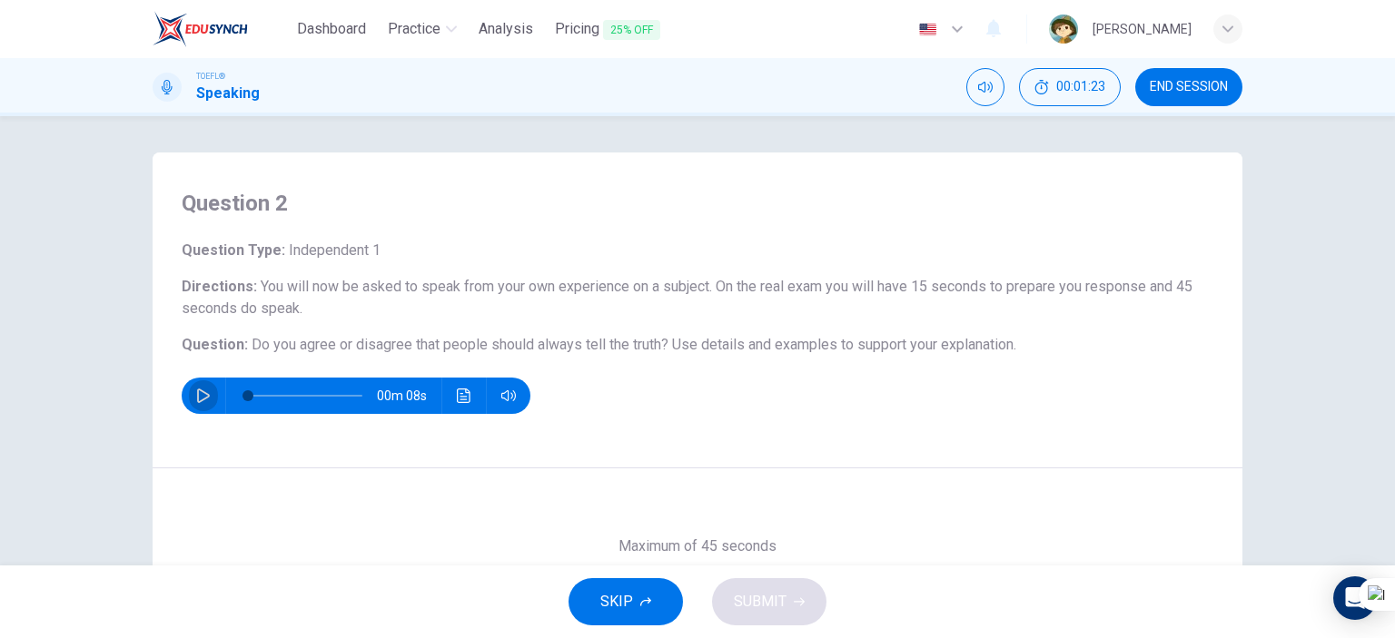
click at [203, 397] on icon "button" at bounding box center [203, 396] width 13 height 15
type input "0"
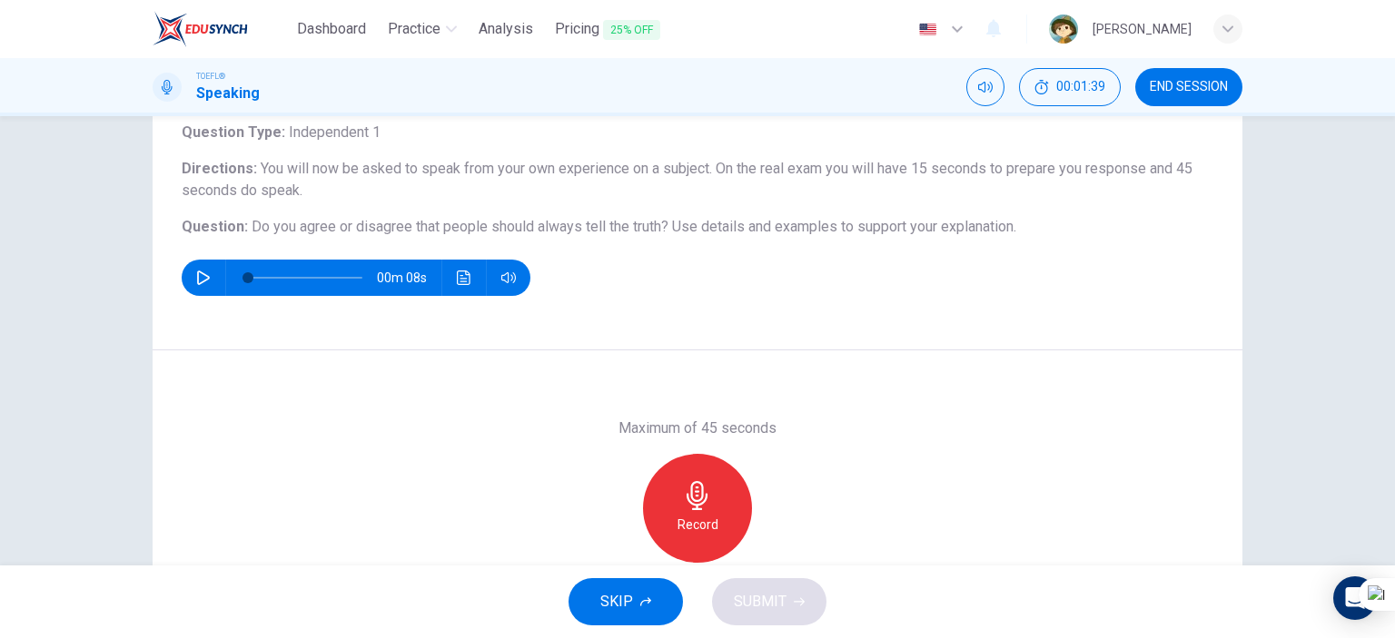
scroll to position [182, 0]
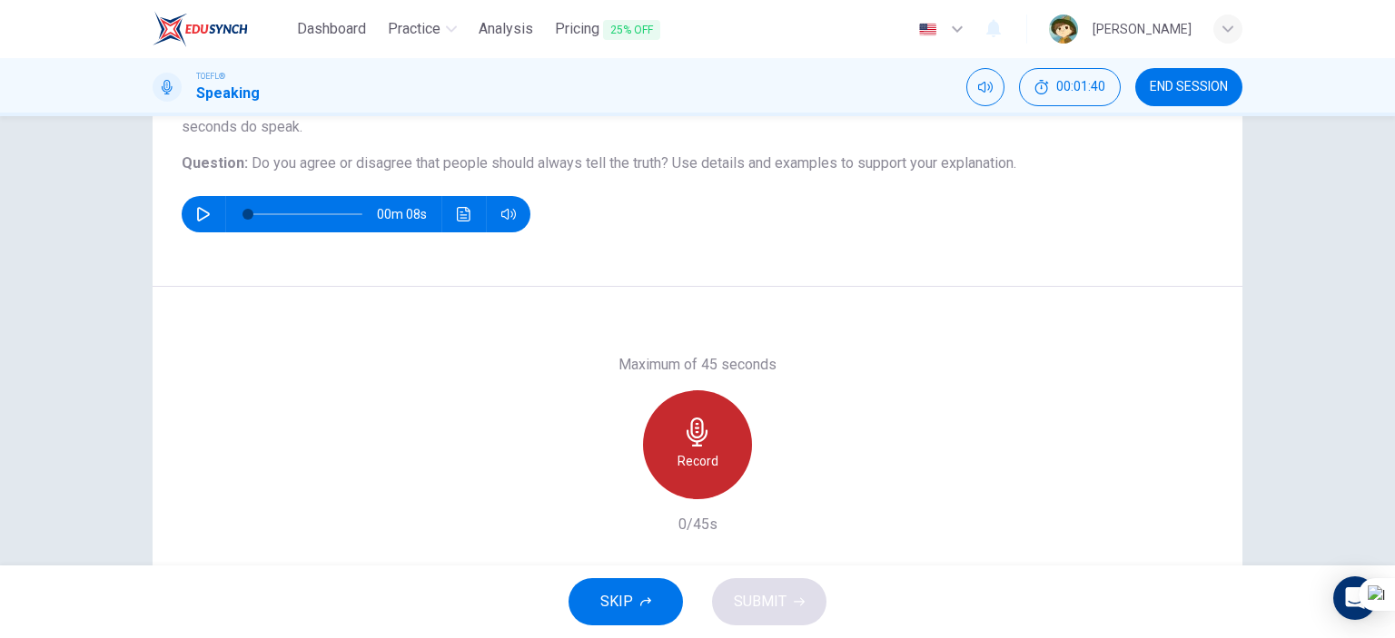
click at [729, 445] on div "Record" at bounding box center [697, 445] width 109 height 109
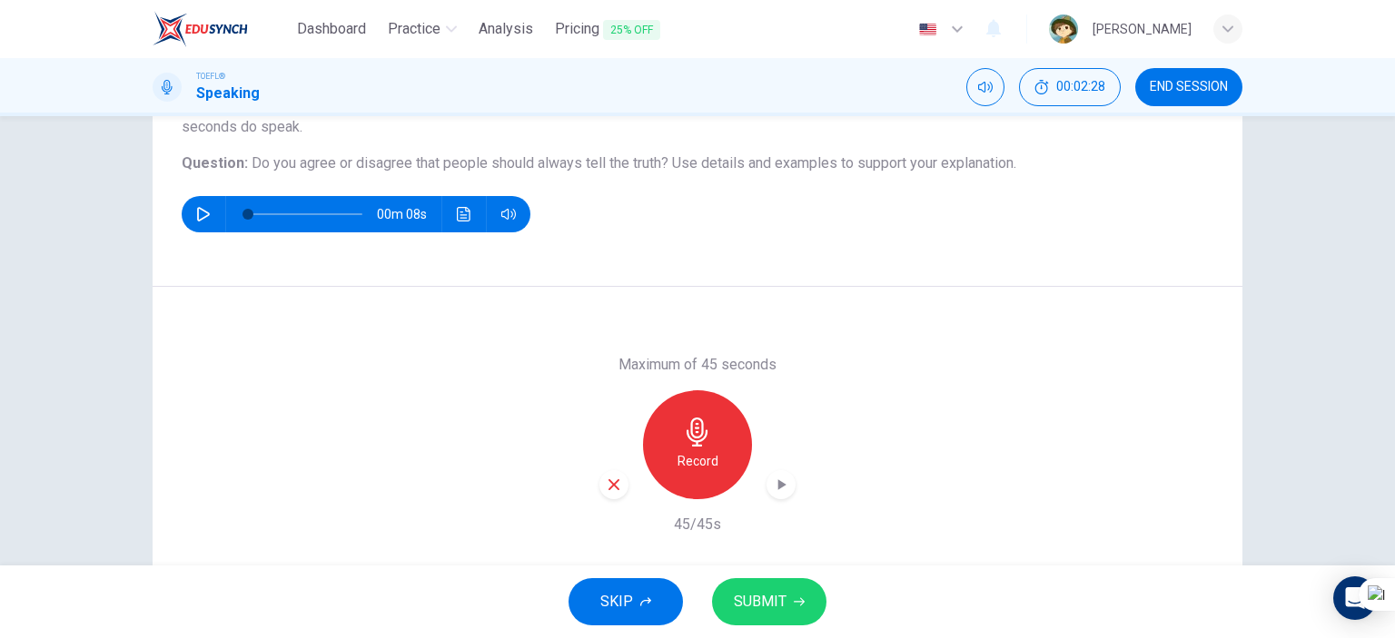
click at [772, 486] on icon "button" at bounding box center [781, 485] width 18 height 18
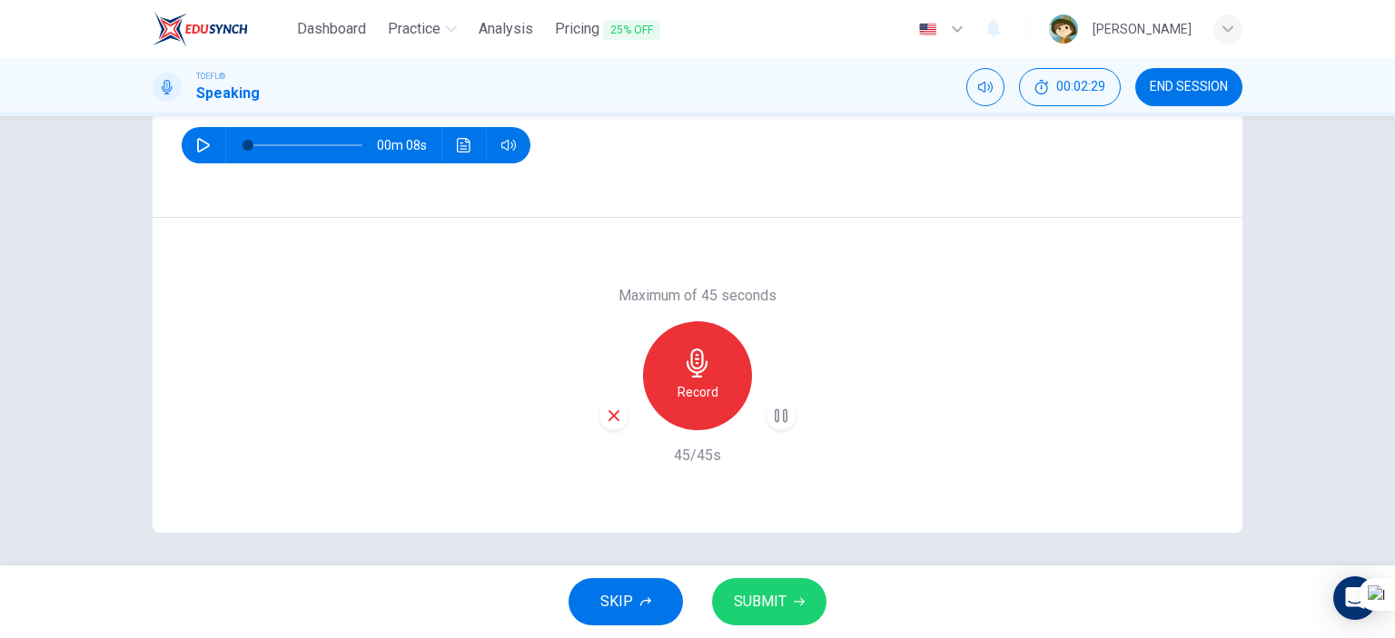
scroll to position [254, 0]
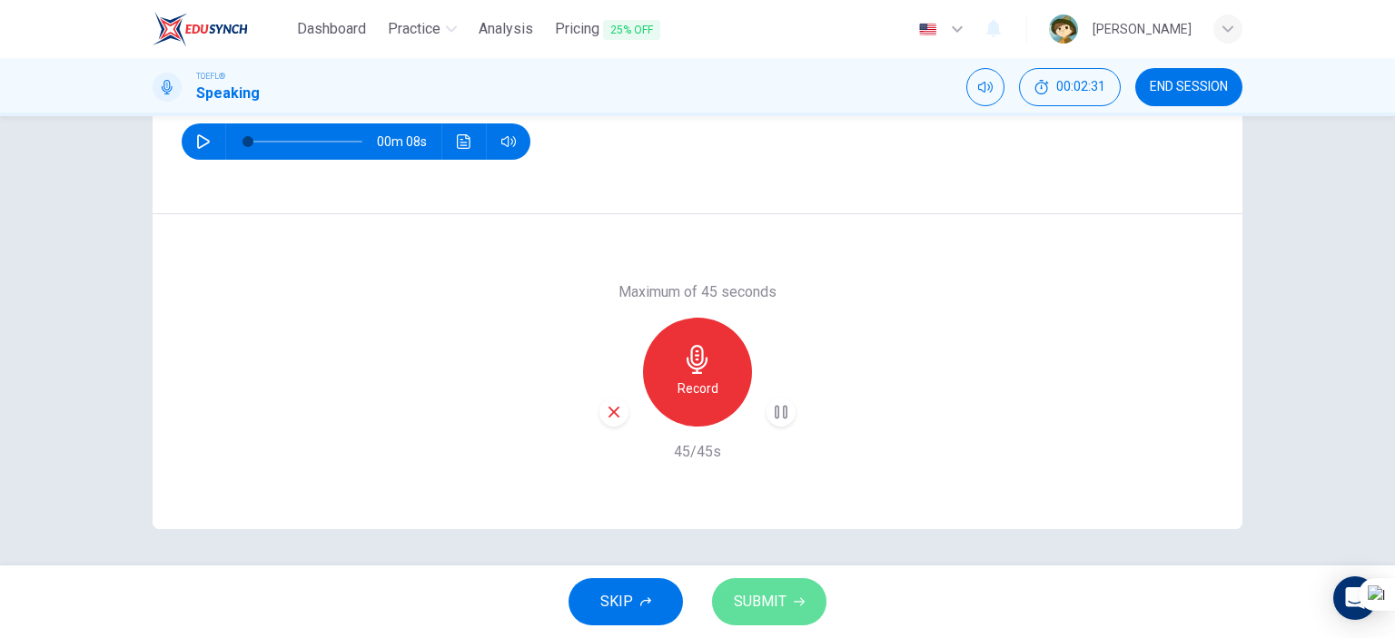
click at [776, 617] on button "SUBMIT" at bounding box center [769, 602] width 114 height 47
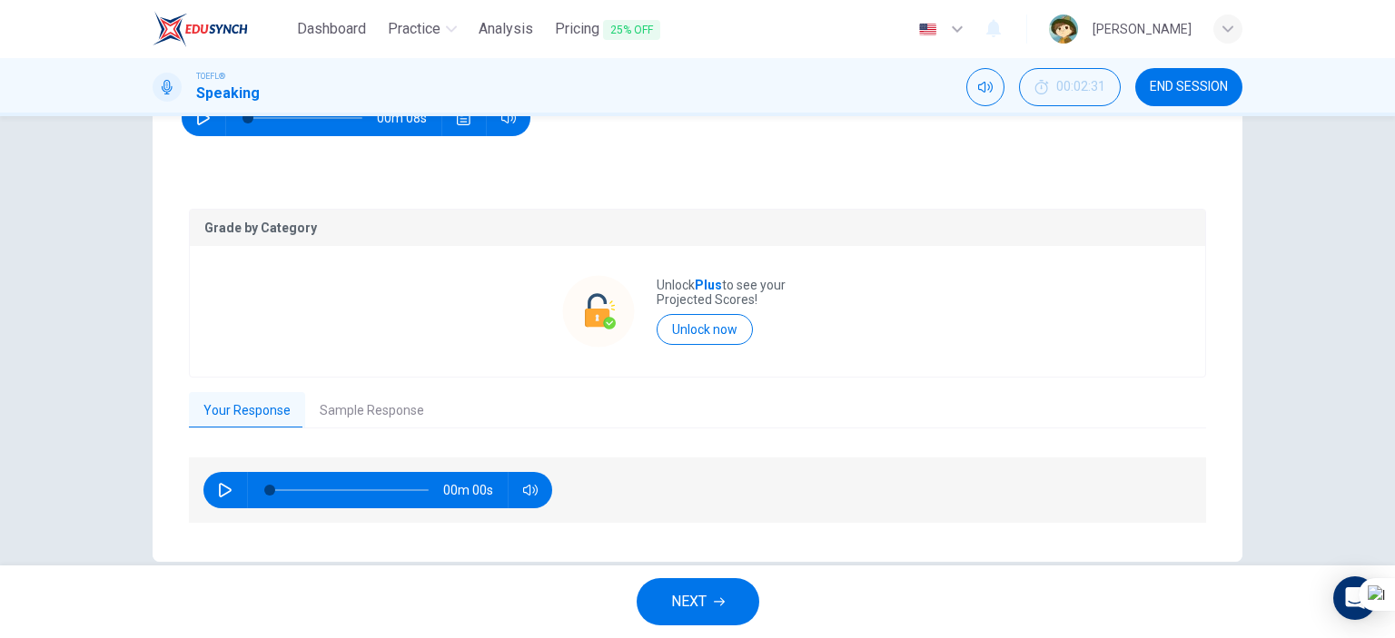
scroll to position [309, 0]
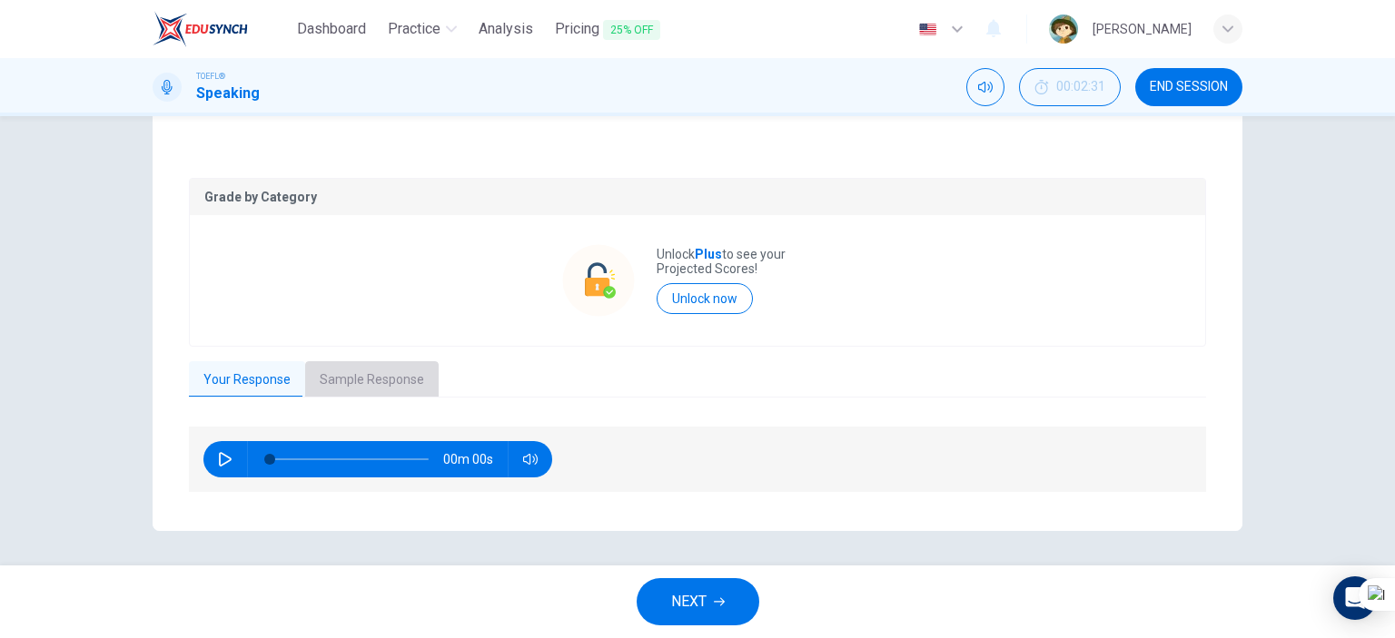
click at [411, 371] on button "Sample Response" at bounding box center [372, 380] width 134 height 38
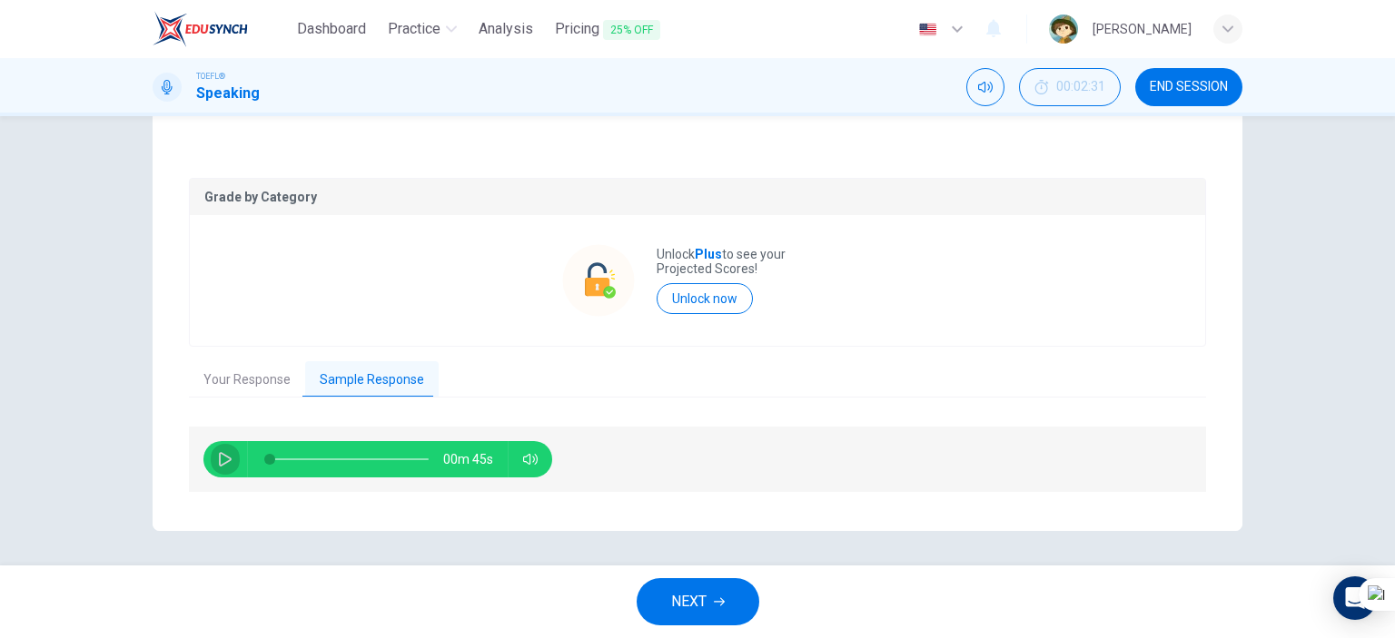
click at [224, 458] on icon "button" at bounding box center [225, 459] width 15 height 15
click at [228, 458] on button "button" at bounding box center [225, 459] width 29 height 36
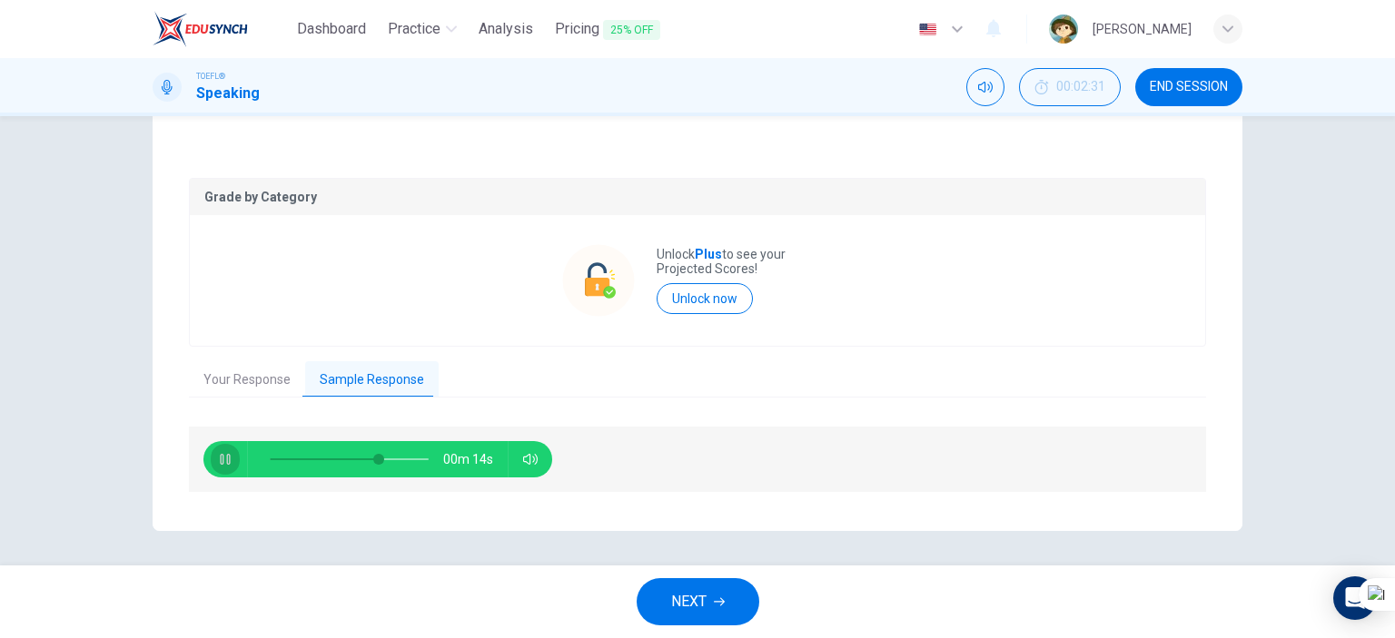
click at [223, 472] on button "button" at bounding box center [225, 459] width 29 height 36
type input "68"
click at [737, 609] on button "NEXT" at bounding box center [698, 602] width 123 height 47
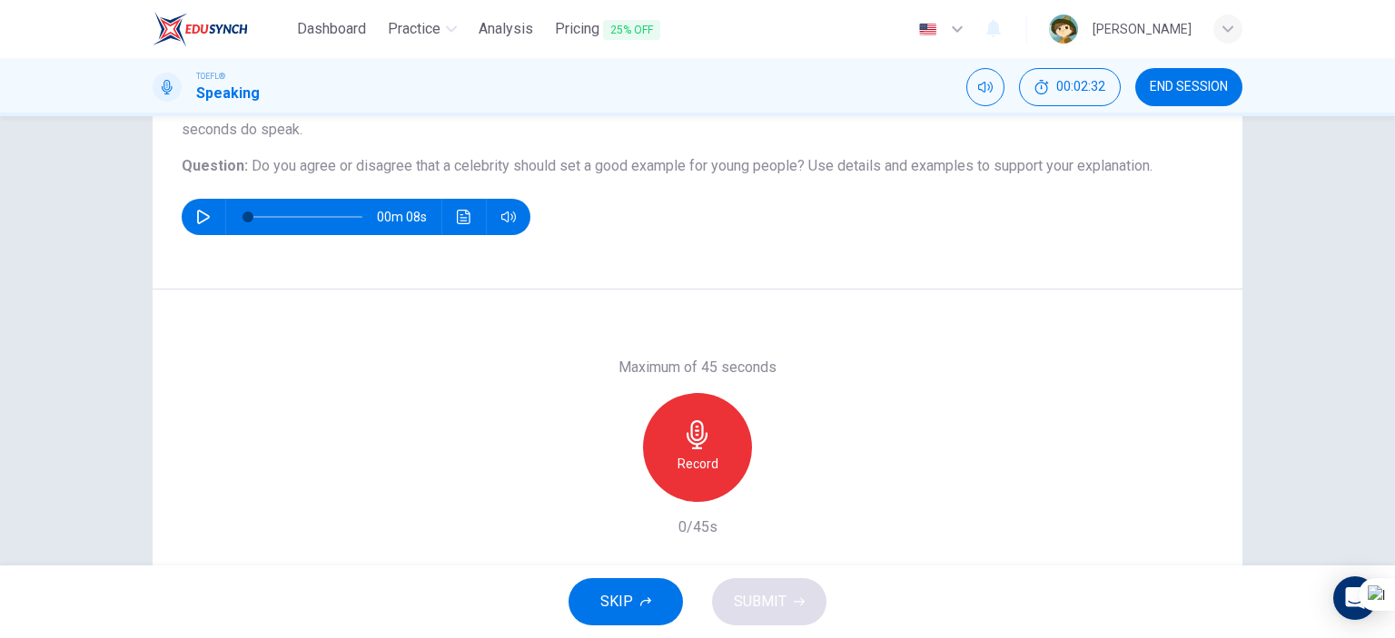
scroll to position [182, 0]
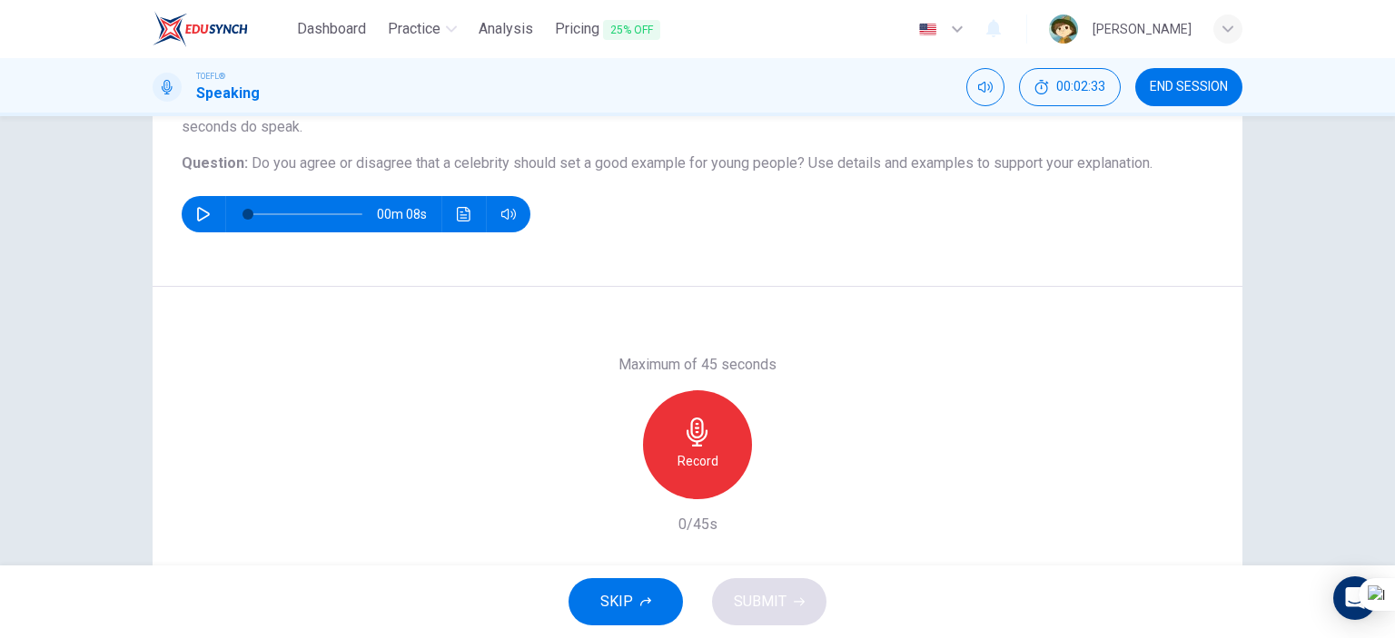
click at [203, 209] on icon "button" at bounding box center [203, 214] width 15 height 15
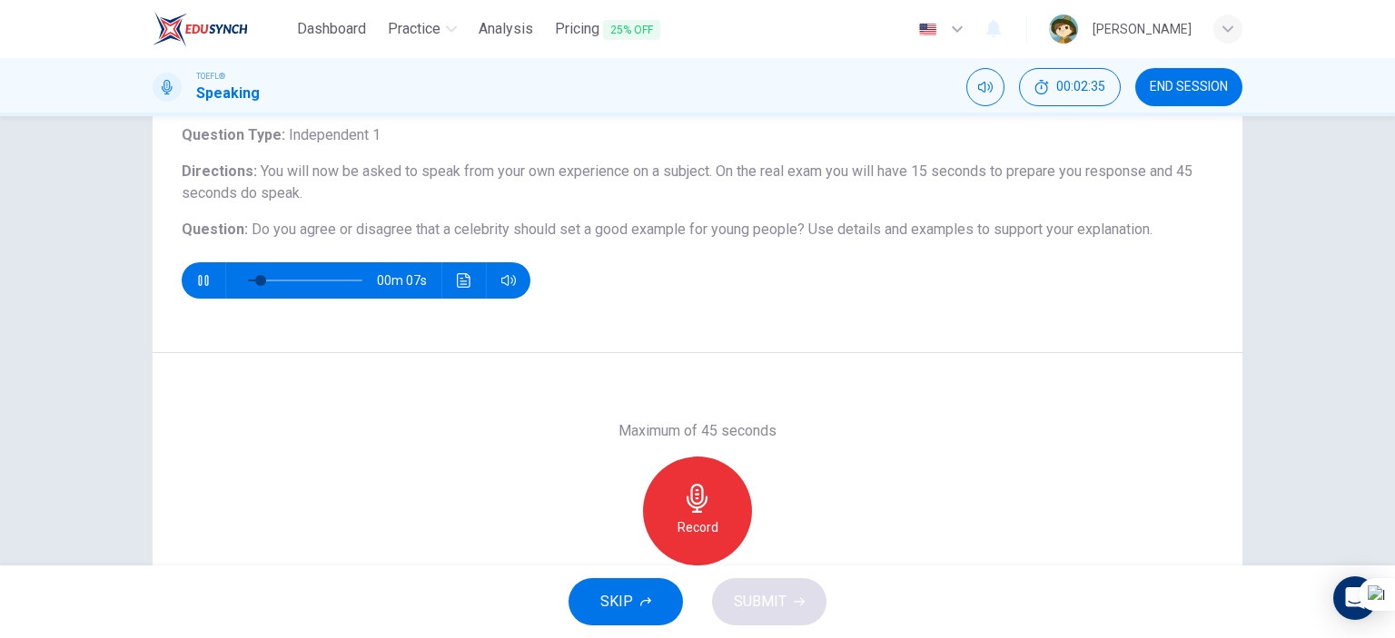
scroll to position [0, 0]
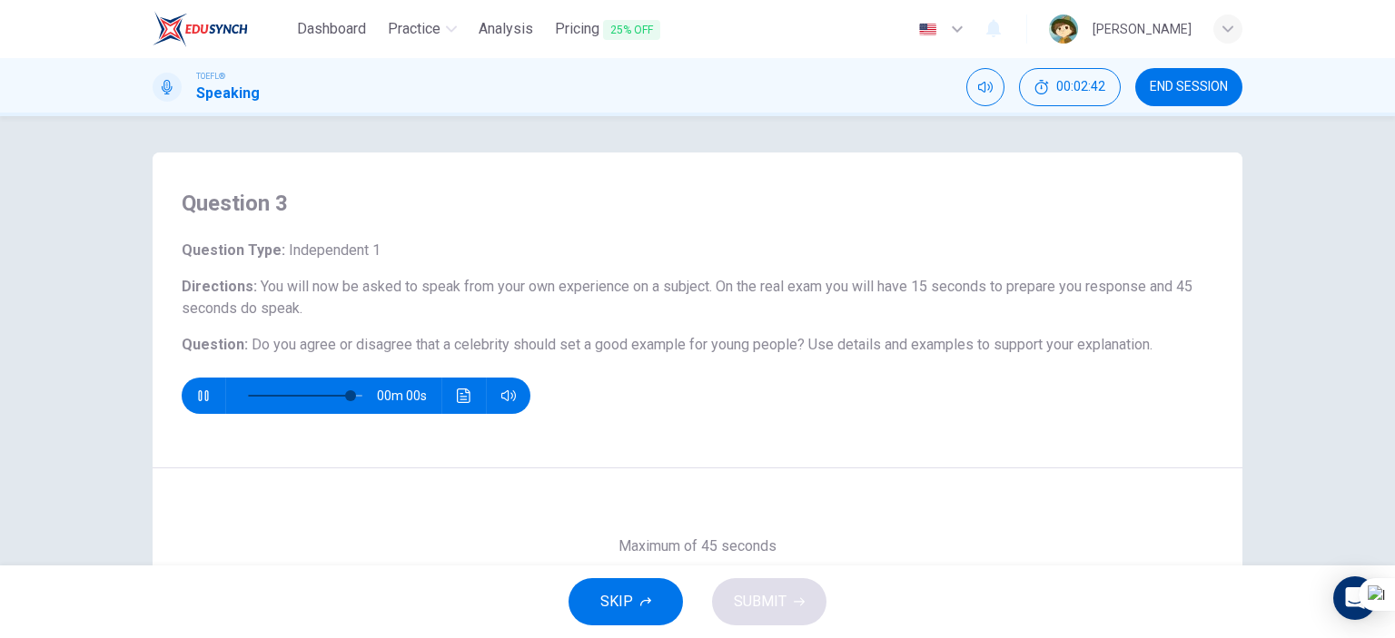
type input "0"
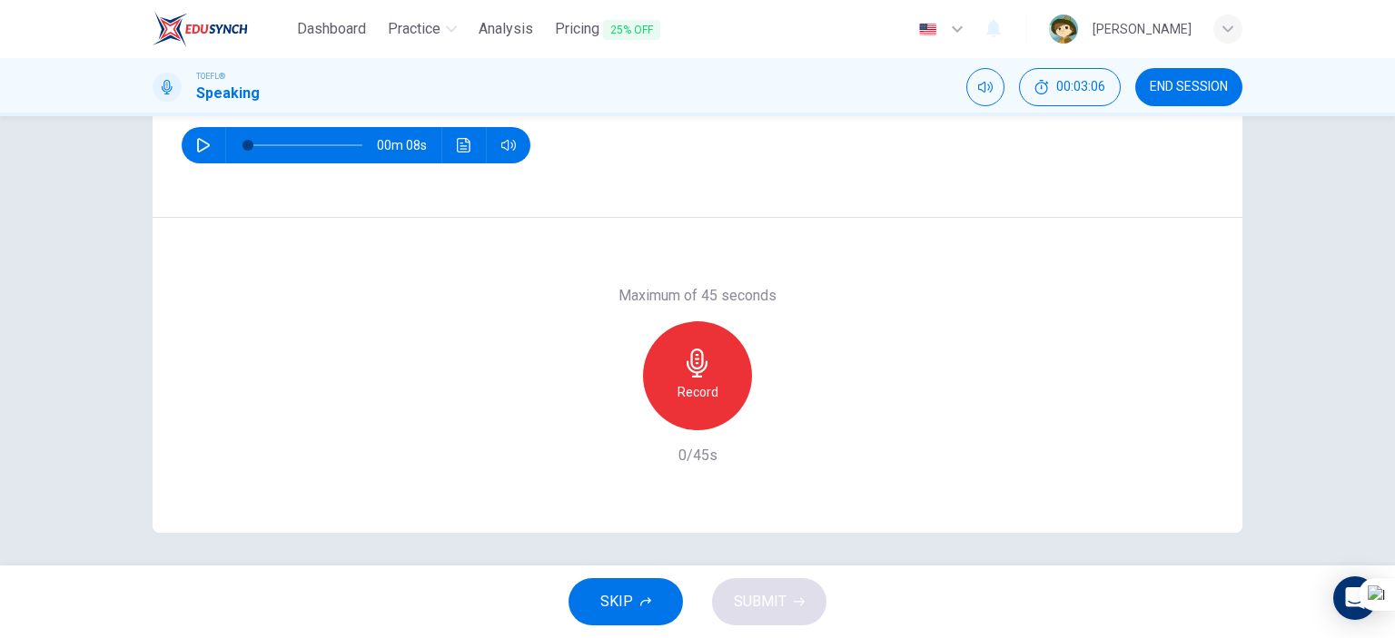
scroll to position [254, 0]
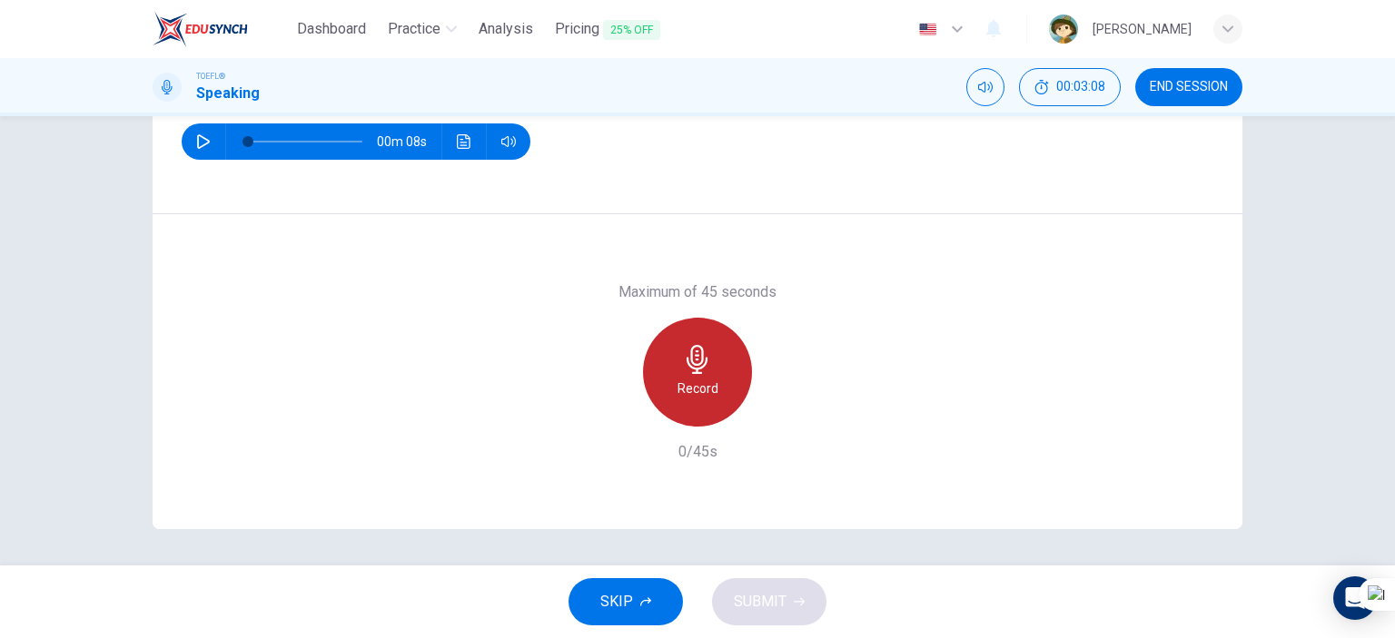
click at [734, 381] on div "Record" at bounding box center [697, 372] width 109 height 109
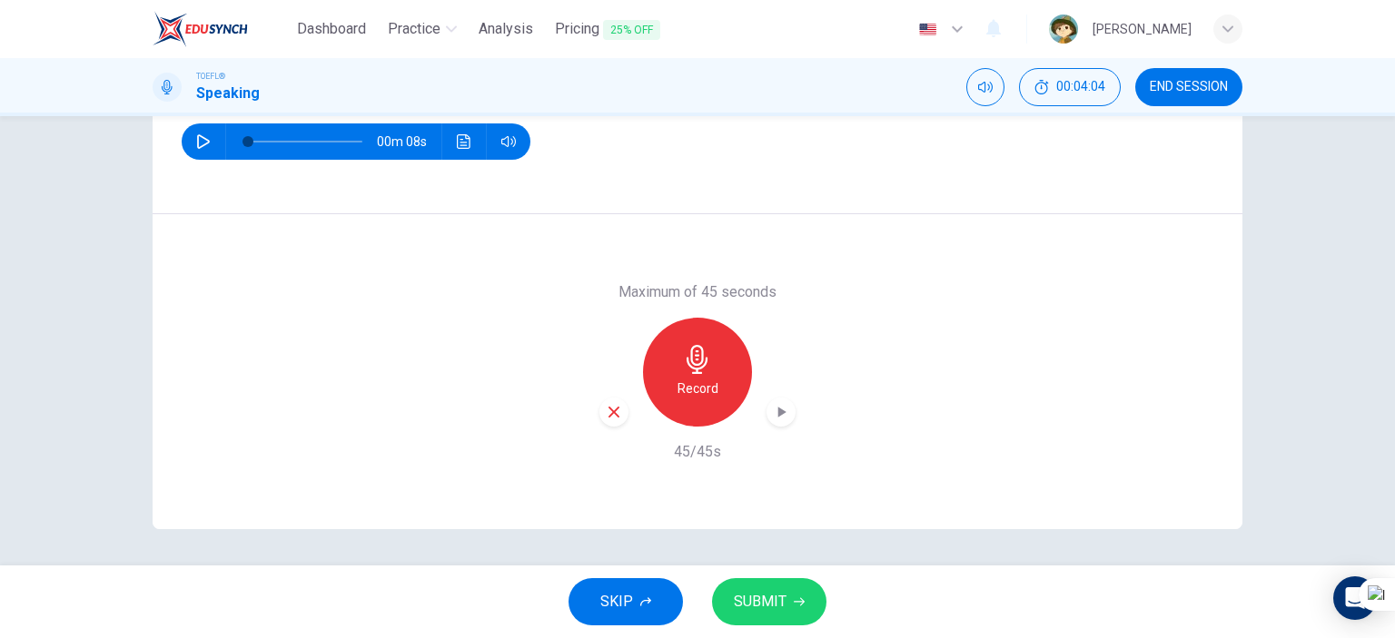
click at [767, 407] on div "button" at bounding box center [781, 412] width 29 height 29
click at [779, 408] on icon "button" at bounding box center [781, 412] width 13 height 14
click at [779, 408] on icon "button" at bounding box center [781, 412] width 18 height 18
click at [779, 408] on icon "button" at bounding box center [781, 412] width 13 height 14
click at [777, 595] on span "SUBMIT" at bounding box center [760, 601] width 53 height 25
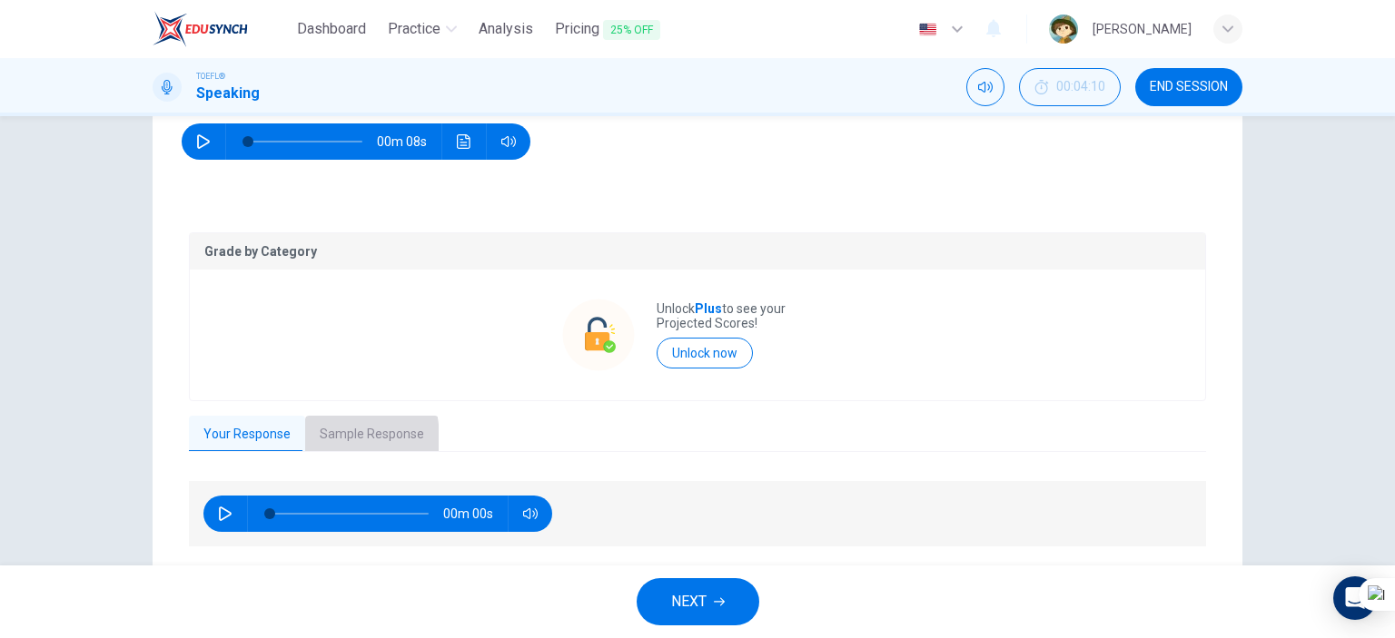
click at [305, 442] on button "Sample Response" at bounding box center [372, 435] width 134 height 38
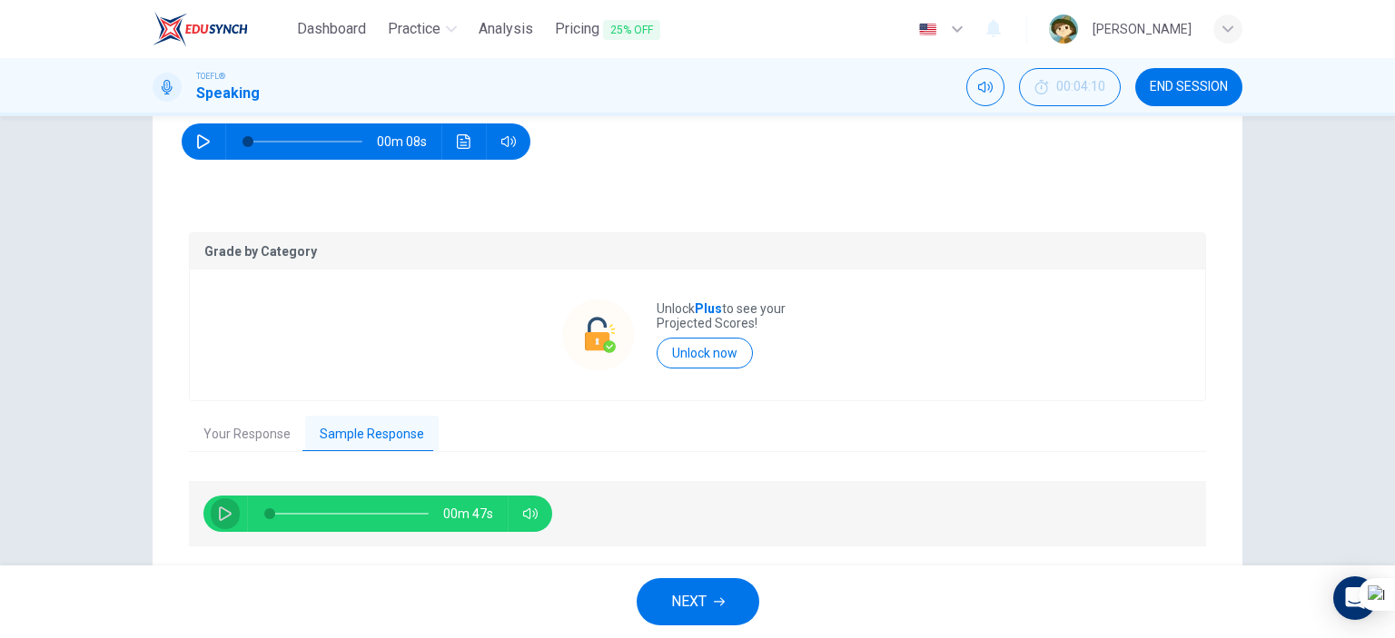
drag, startPoint x: 225, startPoint y: 508, endPoint x: 238, endPoint y: 498, distance: 16.2
click at [226, 508] on icon "button" at bounding box center [225, 514] width 15 height 15
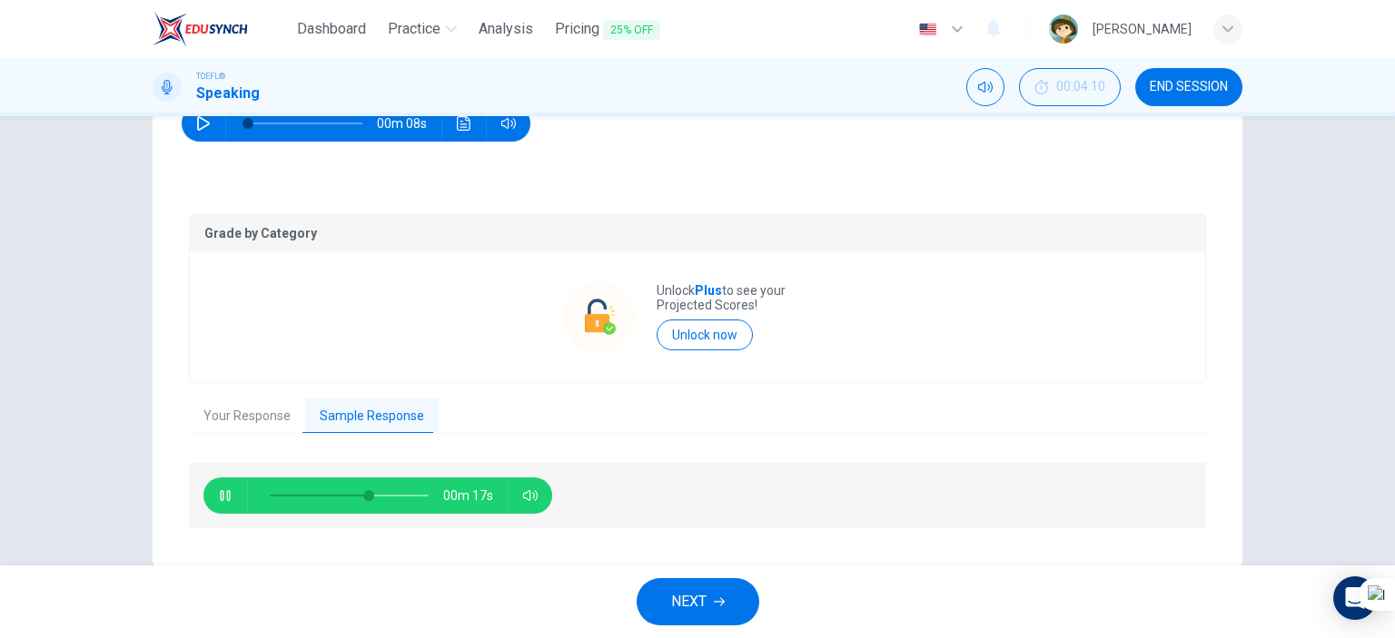
scroll to position [309, 0]
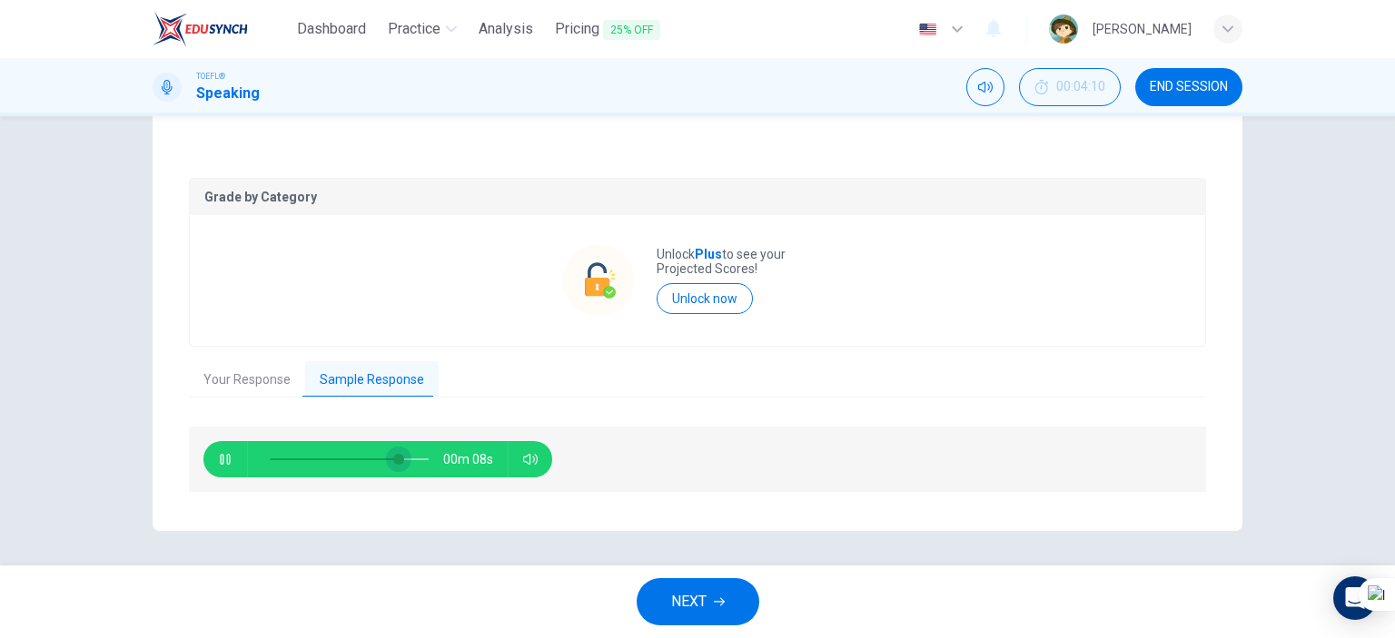
click at [404, 460] on span at bounding box center [398, 459] width 11 height 11
click at [214, 470] on button "button" at bounding box center [225, 459] width 29 height 36
type input "93"
click at [658, 615] on button "NEXT" at bounding box center [698, 602] width 123 height 47
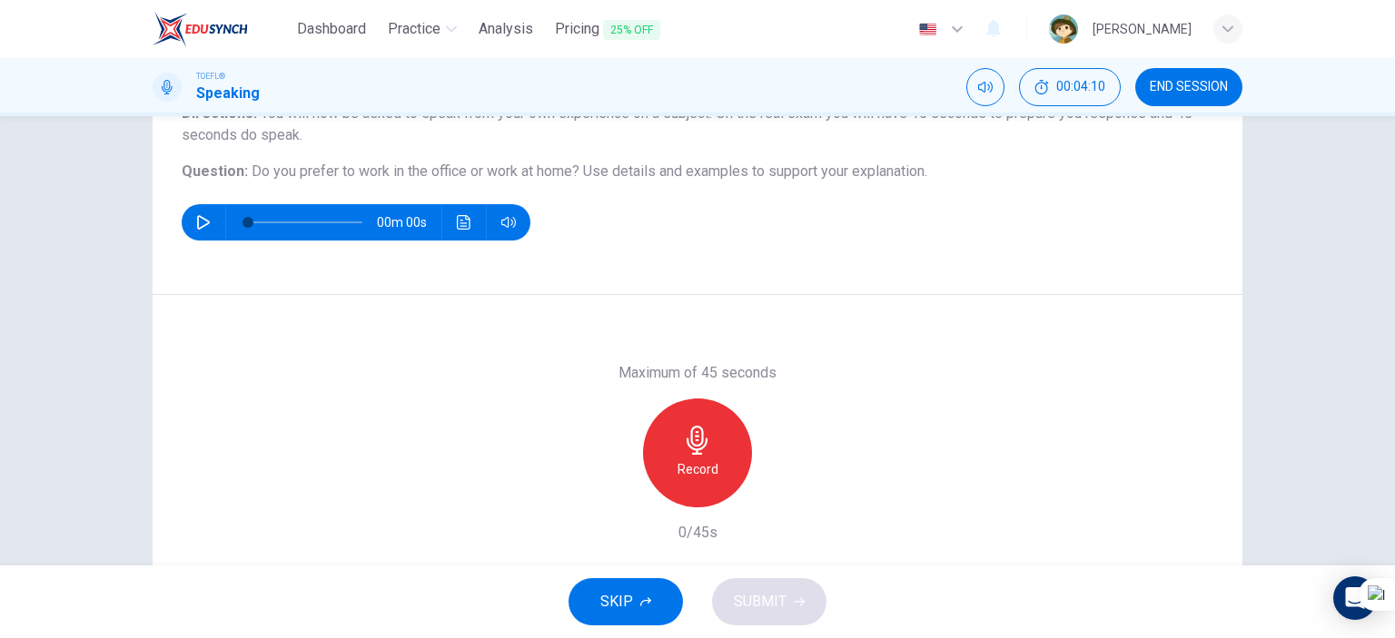
scroll to position [182, 0]
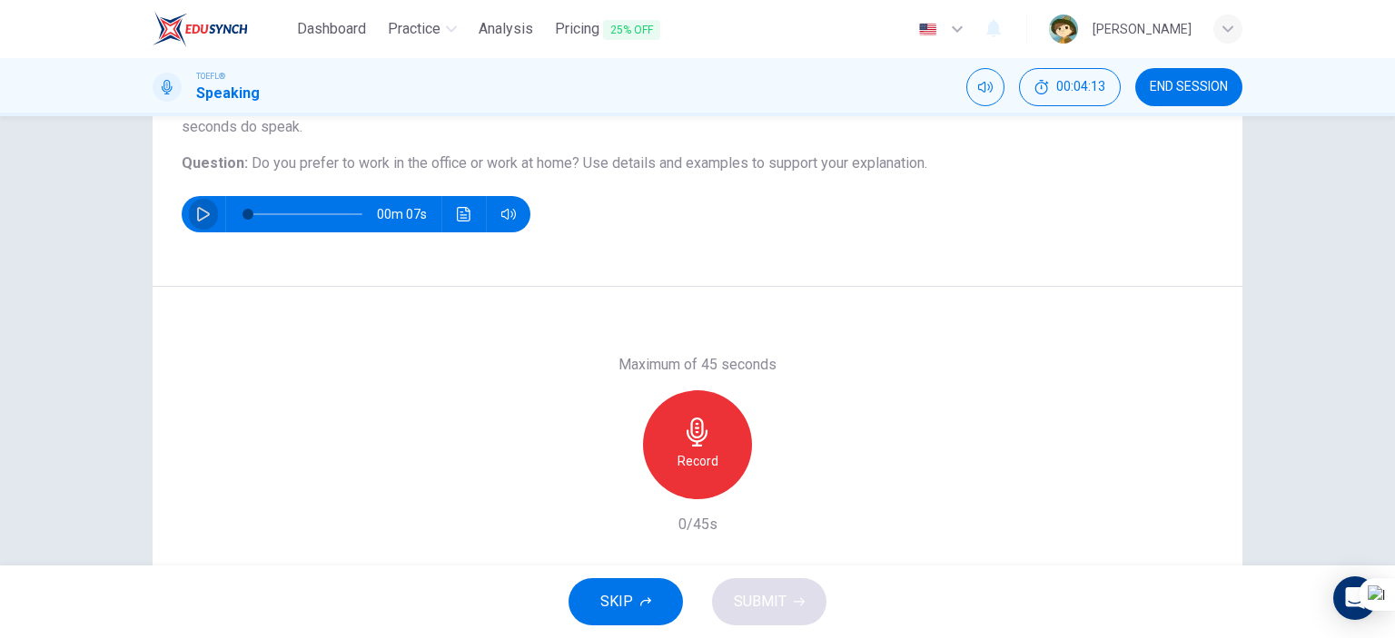
click at [196, 220] on icon "button" at bounding box center [203, 214] width 15 height 15
type input "0"
click at [697, 455] on h6 "Record" at bounding box center [698, 461] width 41 height 22
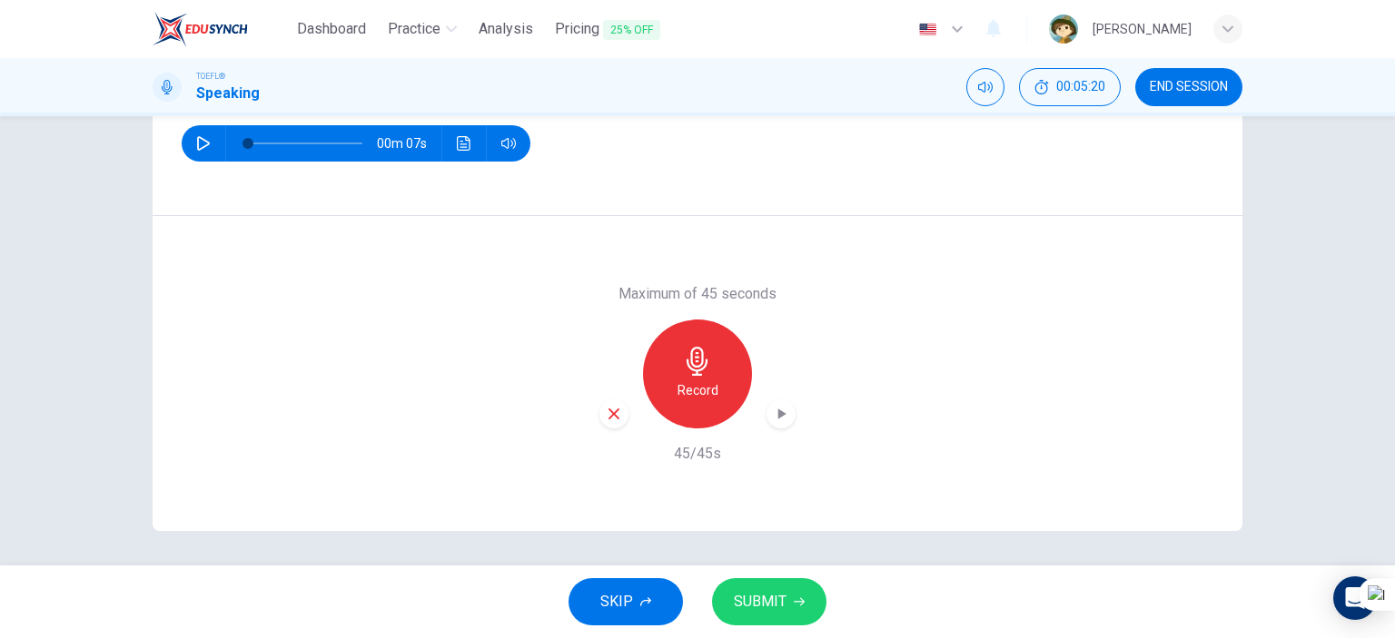
scroll to position [254, 0]
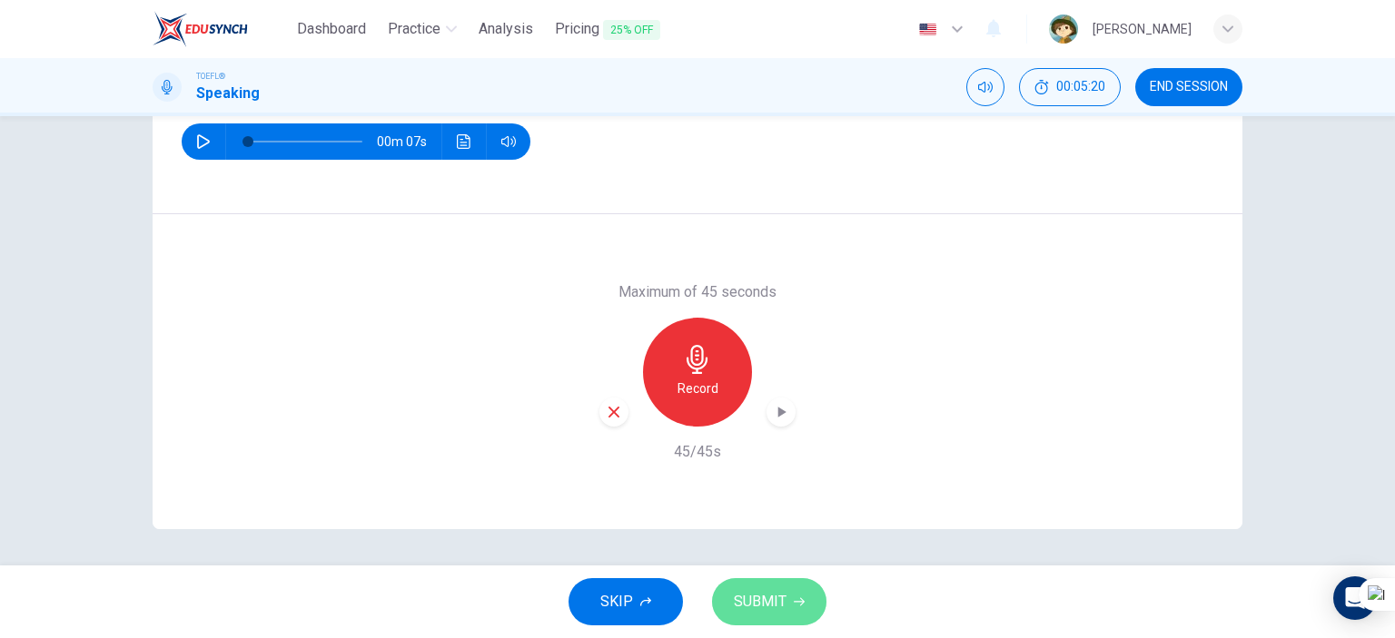
click at [774, 608] on span "SUBMIT" at bounding box center [760, 601] width 53 height 25
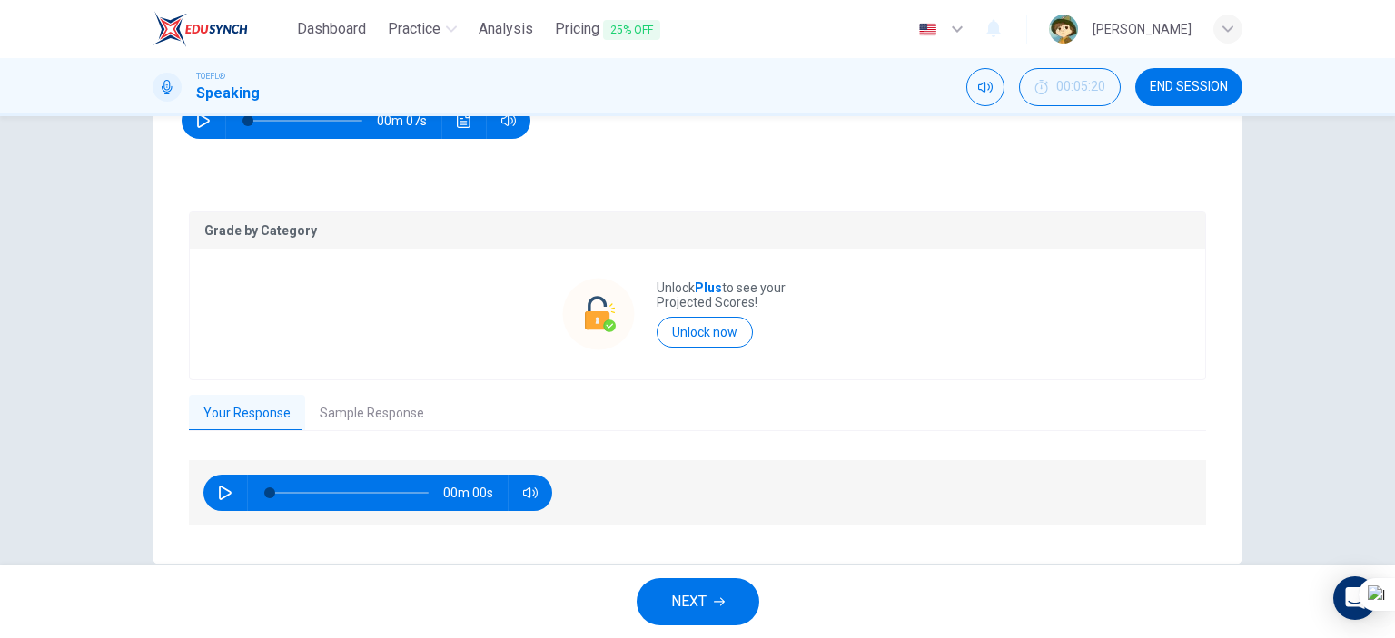
scroll to position [309, 0]
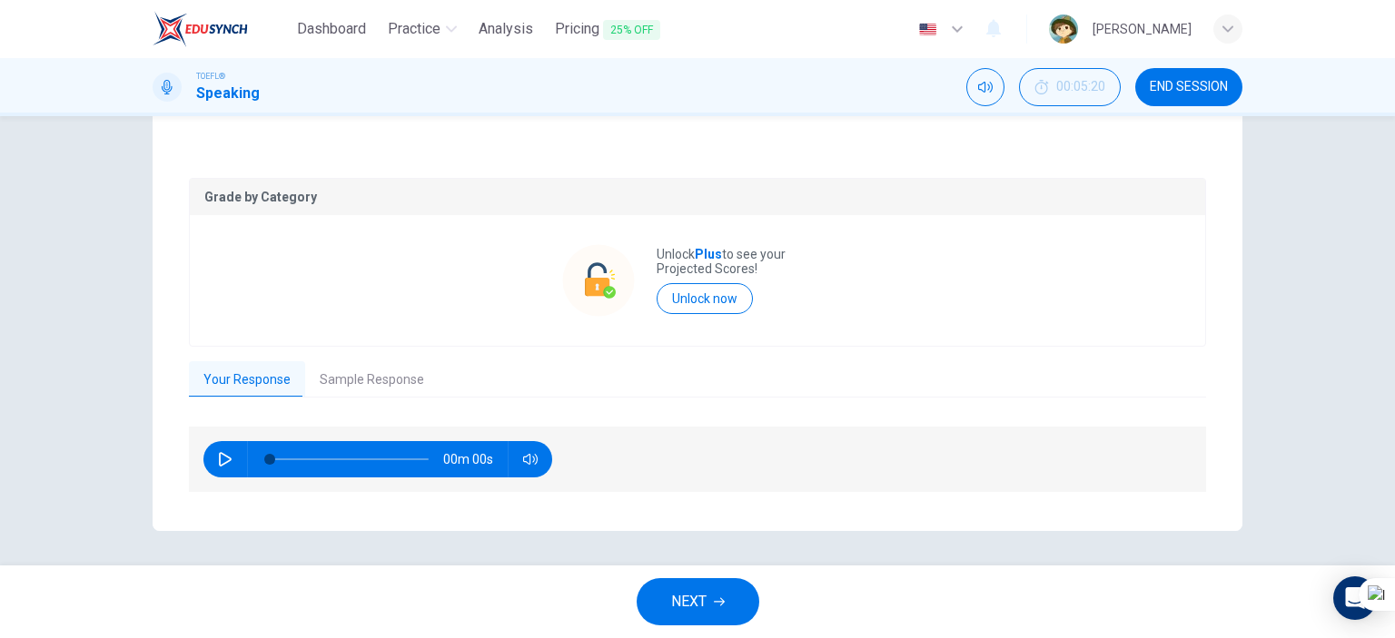
click at [354, 387] on button "Sample Response" at bounding box center [372, 380] width 134 height 38
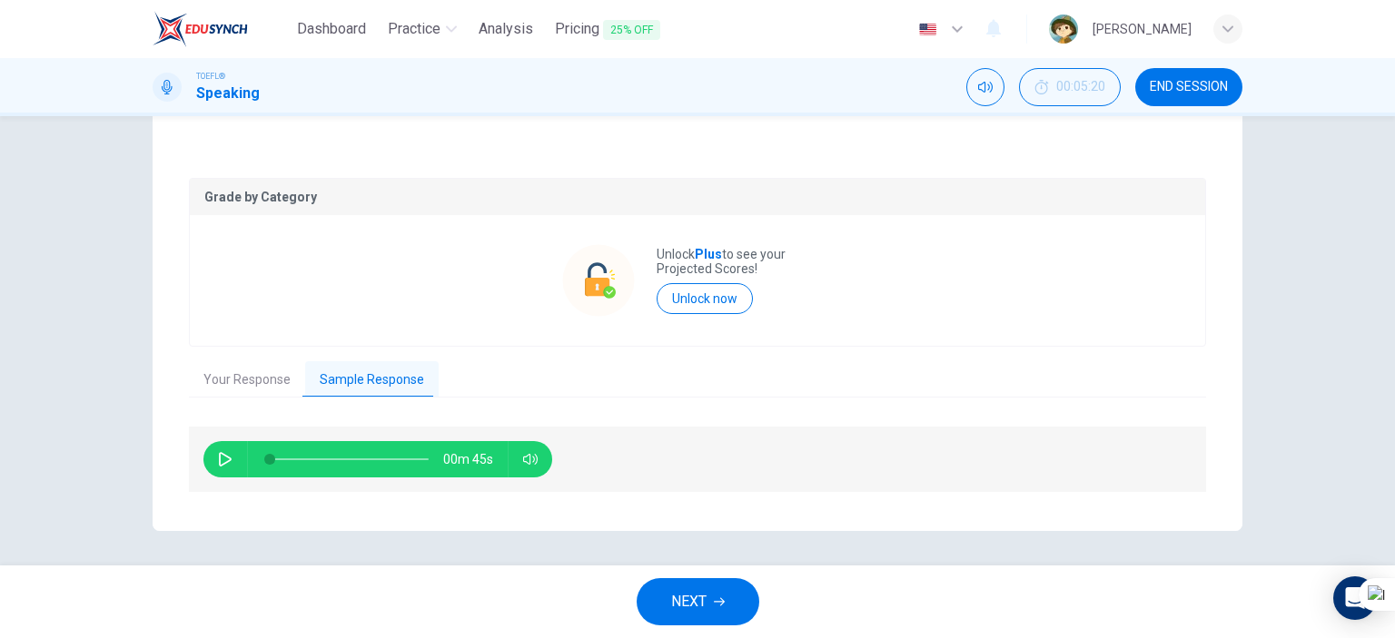
click at [217, 450] on button "button" at bounding box center [225, 459] width 29 height 36
click at [211, 462] on button "button" at bounding box center [225, 459] width 29 height 36
click at [220, 462] on icon "button" at bounding box center [225, 459] width 13 height 15
drag, startPoint x: 308, startPoint y: 460, endPoint x: 320, endPoint y: 457, distance: 12.4
click at [309, 460] on span at bounding box center [312, 459] width 11 height 11
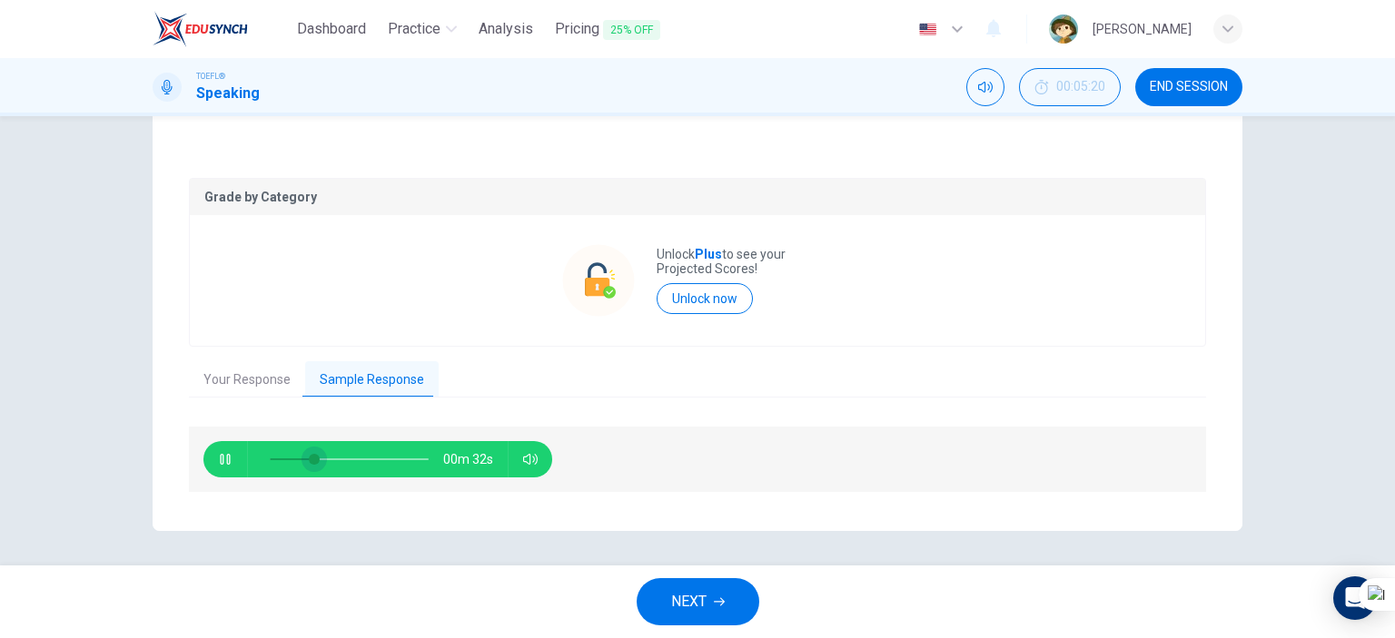
click at [320, 457] on span at bounding box center [314, 459] width 11 height 11
click at [356, 458] on span at bounding box center [349, 459] width 159 height 25
click at [234, 452] on button "button" at bounding box center [225, 459] width 29 height 36
type input "59"
click at [655, 601] on button "NEXT" at bounding box center [698, 602] width 123 height 47
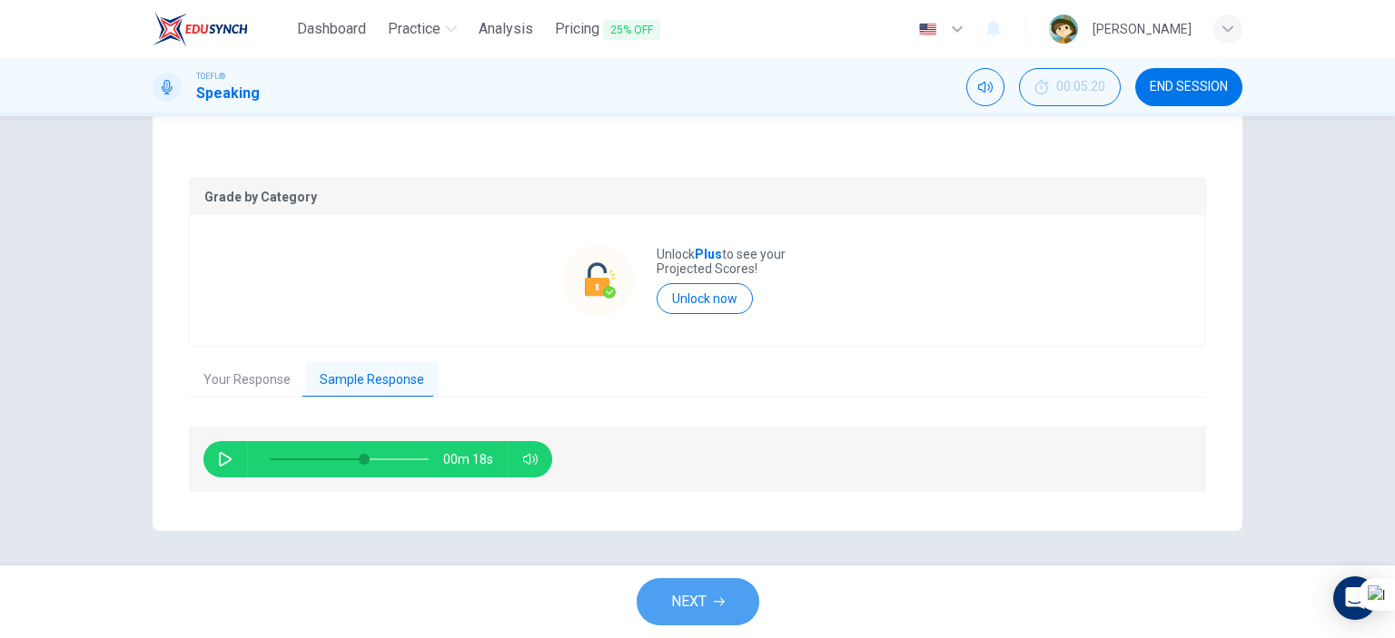
scroll to position [0, 0]
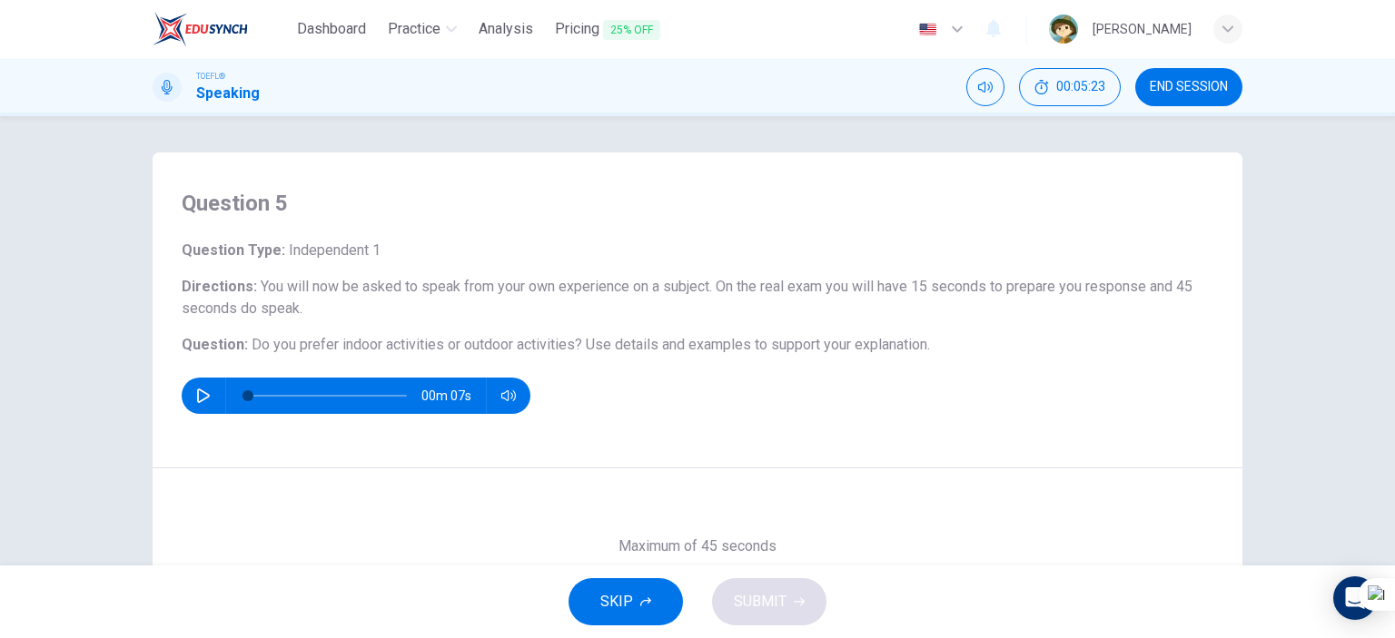
click at [204, 395] on button "button" at bounding box center [203, 396] width 29 height 36
click at [203, 395] on icon "button" at bounding box center [203, 396] width 15 height 15
type input "54"
click at [1241, 77] on div "00:05:31 END SESSION" at bounding box center [1104, 87] width 276 height 38
click at [1232, 85] on button "END SESSION" at bounding box center [1188, 87] width 107 height 38
